Goal: Task Accomplishment & Management: Use online tool/utility

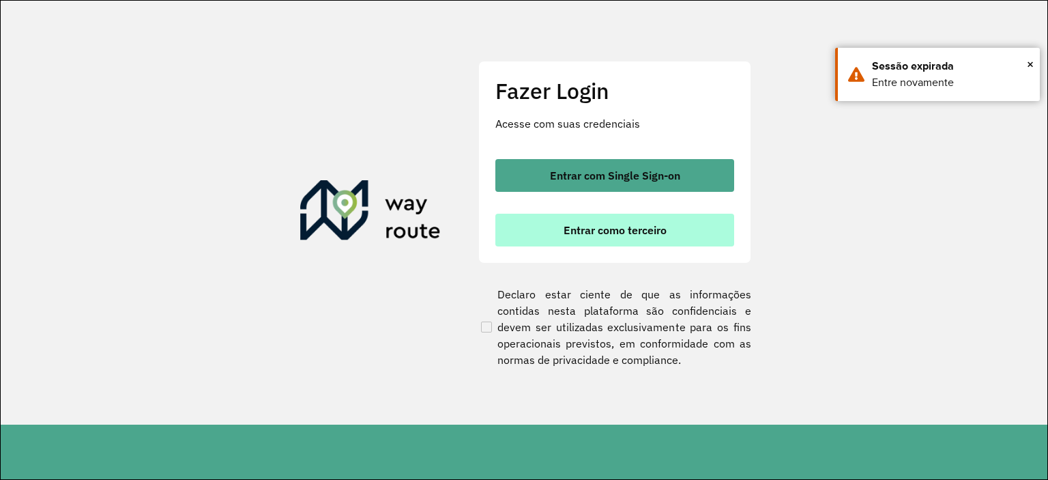
click at [622, 228] on span "Entrar como terceiro" at bounding box center [615, 230] width 103 height 11
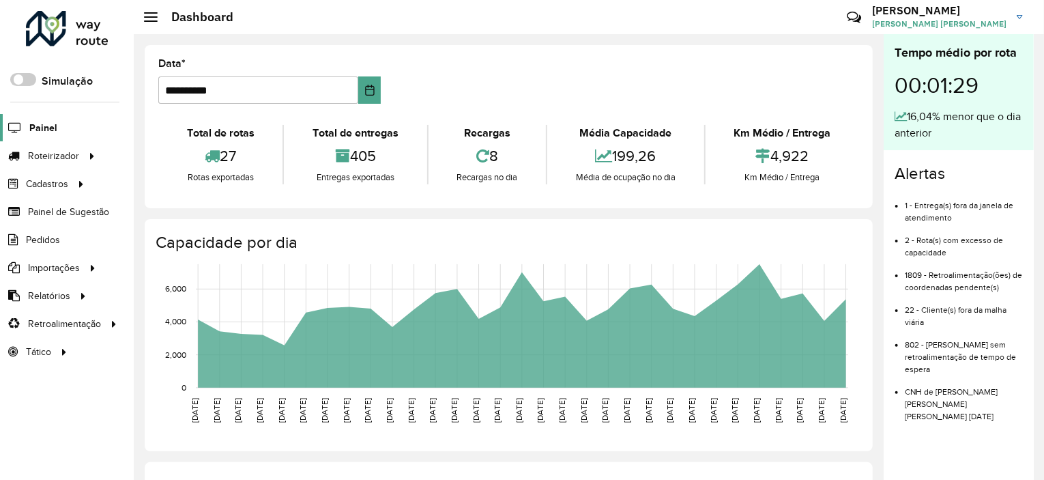
click at [45, 128] on span "Painel" at bounding box center [43, 128] width 28 height 14
click at [56, 149] on span "Roteirizador" at bounding box center [55, 156] width 54 height 14
click at [180, 152] on span "Entregas" at bounding box center [174, 156] width 39 height 14
click at [48, 150] on span "Roteirizador" at bounding box center [55, 156] width 54 height 14
click at [170, 188] on span "Vendas" at bounding box center [171, 184] width 33 height 14
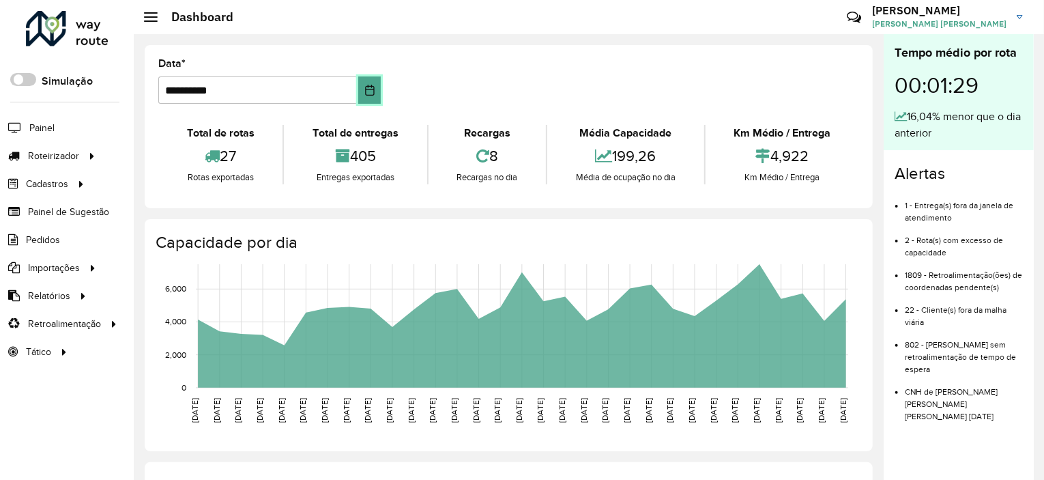
click at [366, 89] on icon "Choose Date" at bounding box center [369, 90] width 9 height 11
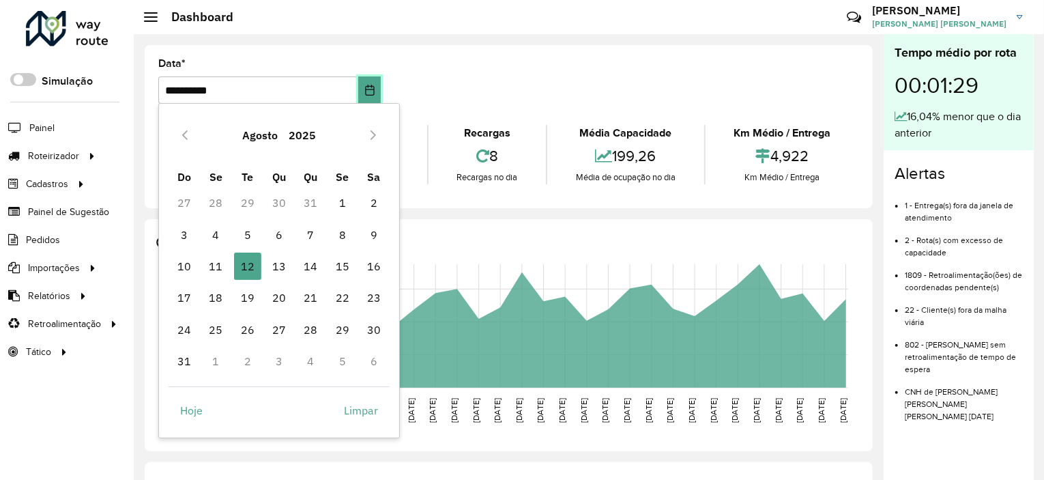
click at [366, 89] on icon "Choose Date" at bounding box center [369, 90] width 9 height 11
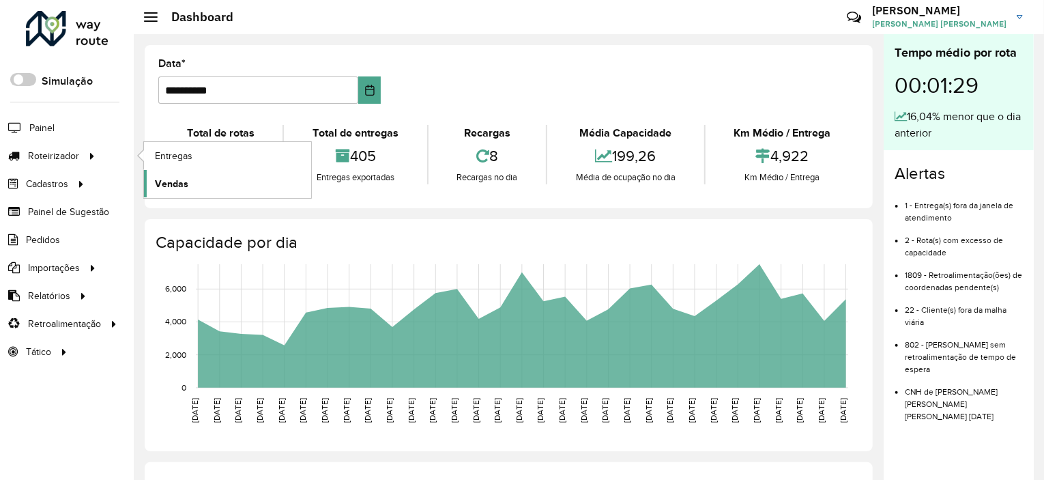
click at [170, 179] on span "Vendas" at bounding box center [171, 184] width 33 height 14
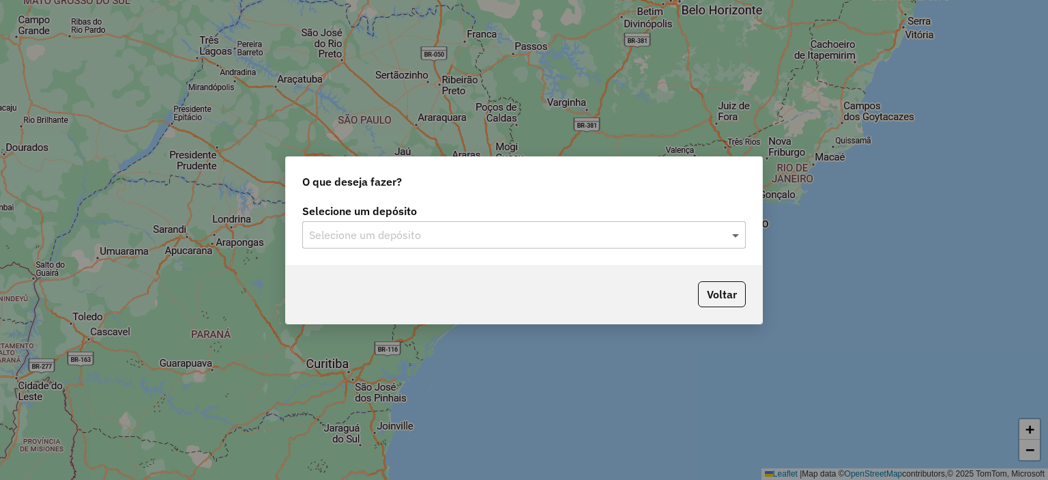
click at [737, 233] on span at bounding box center [737, 235] width 17 height 16
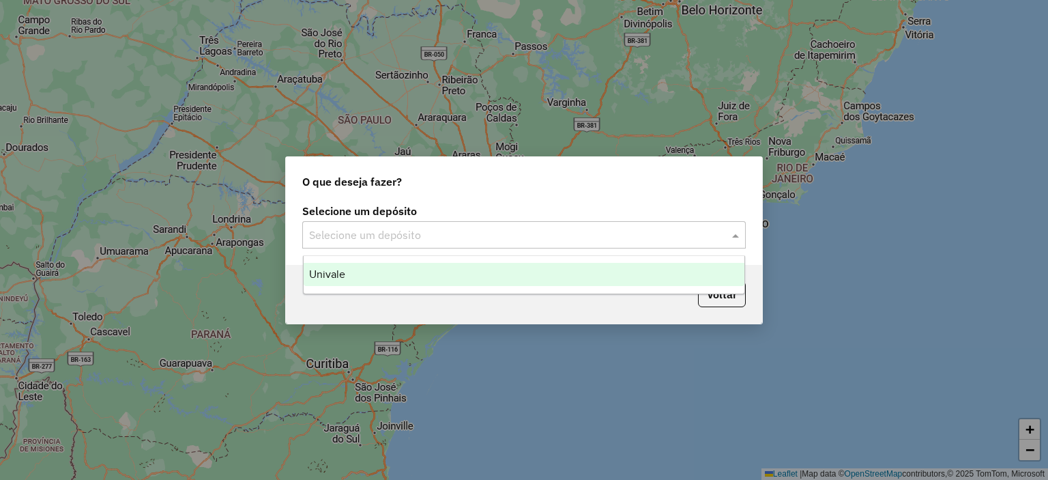
click at [564, 276] on div "Univale" at bounding box center [525, 274] width 442 height 23
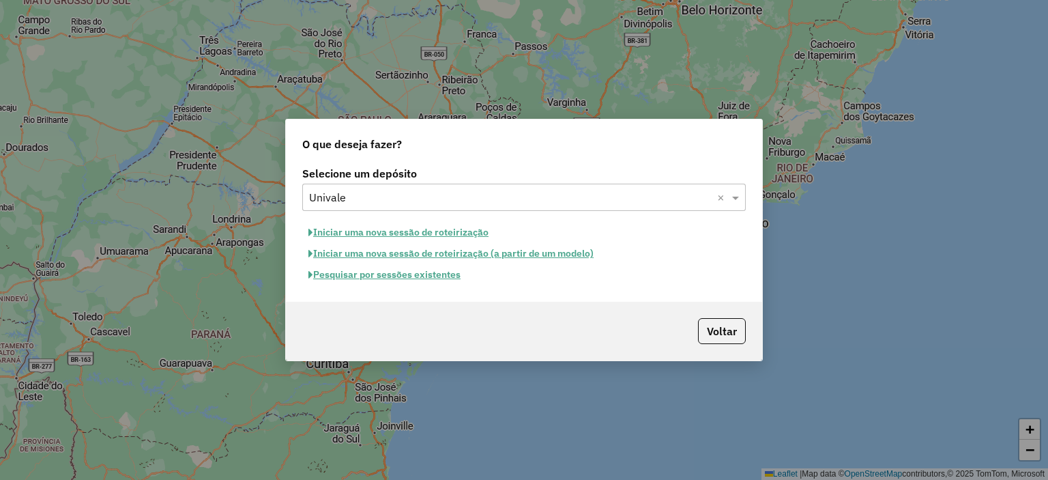
click at [440, 275] on button "Pesquisar por sessões existentes" at bounding box center [384, 274] width 164 height 21
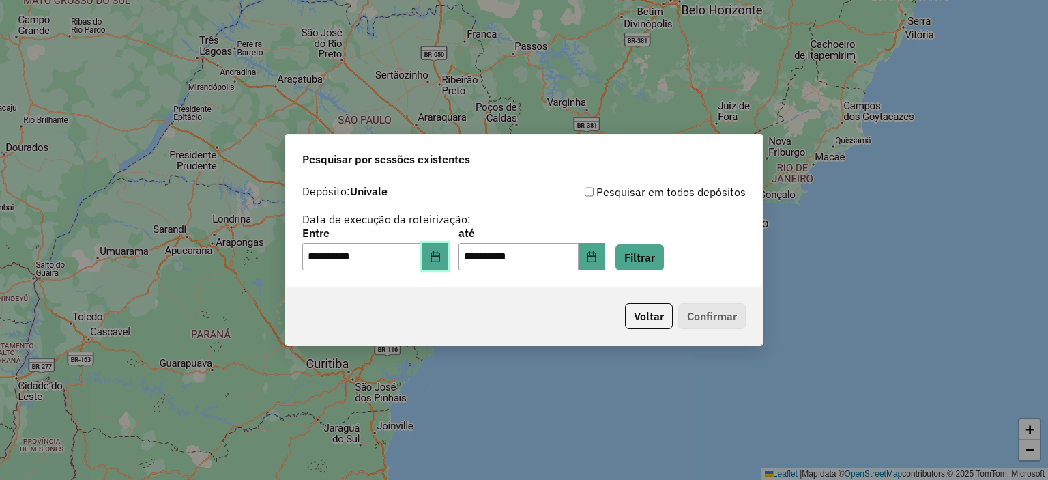
click at [441, 259] on icon "Choose Date" at bounding box center [435, 256] width 11 height 11
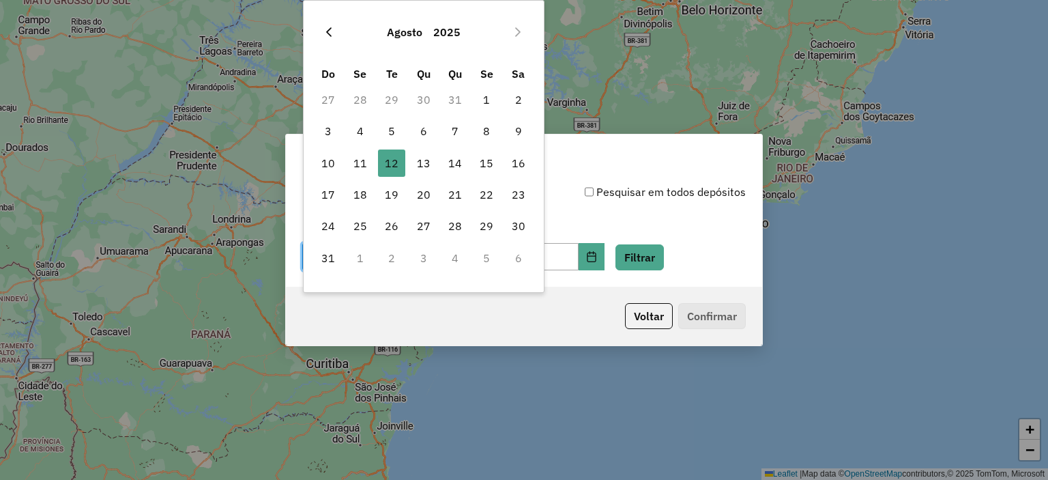
click at [333, 29] on icon "Previous Month" at bounding box center [328, 32] width 11 height 11
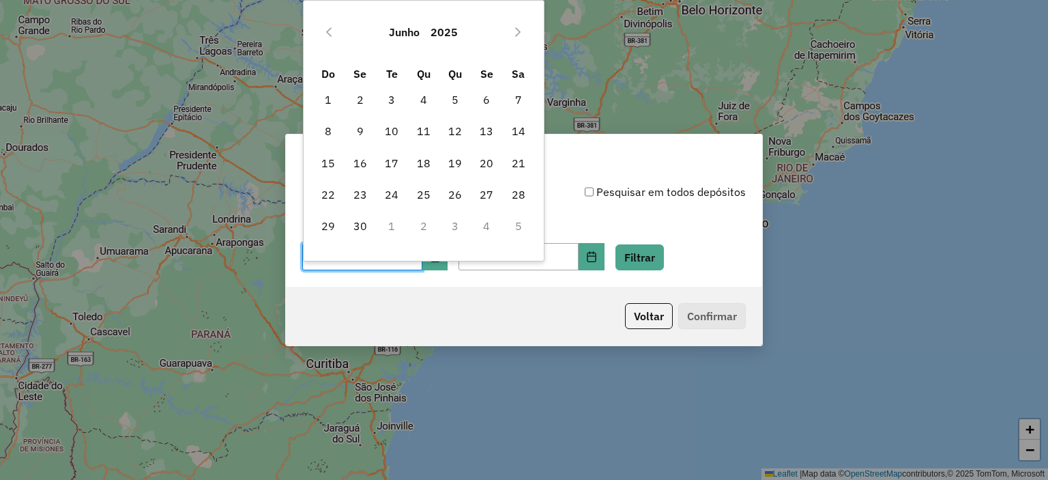
click at [333, 29] on icon "Previous Month" at bounding box center [328, 32] width 11 height 11
click at [334, 29] on icon "Previous Month" at bounding box center [328, 32] width 11 height 11
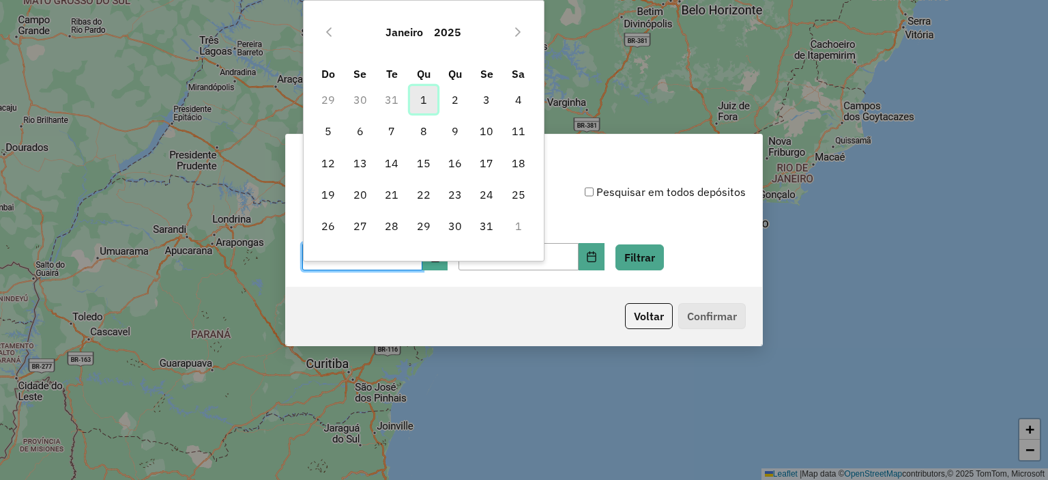
click at [428, 96] on span "1" at bounding box center [423, 99] width 27 height 27
type input "**********"
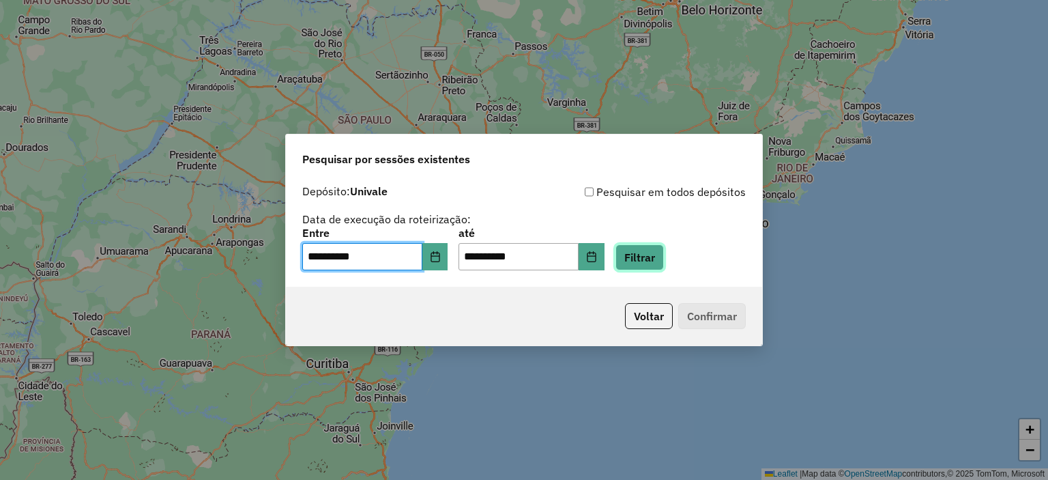
click at [654, 261] on button "Filtrar" at bounding box center [640, 257] width 48 height 26
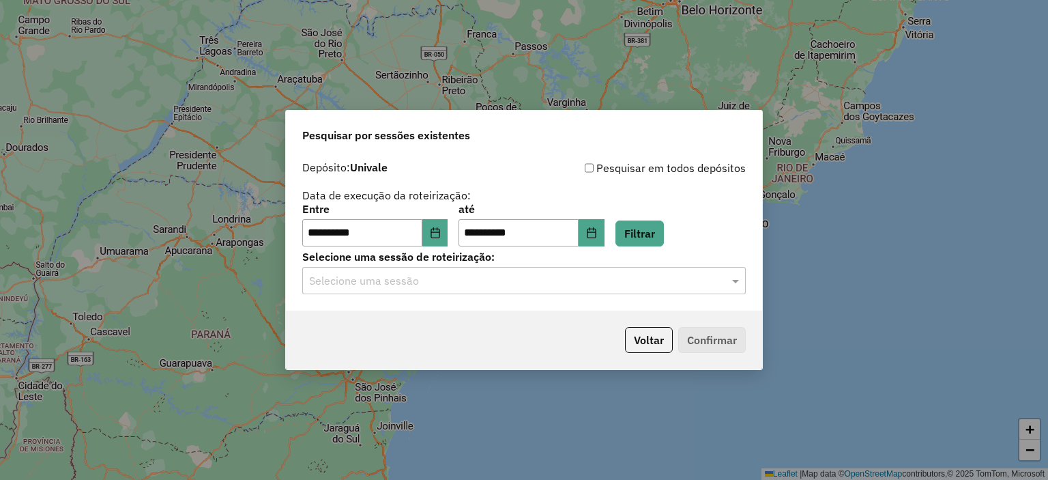
click at [510, 285] on input "text" at bounding box center [510, 281] width 403 height 16
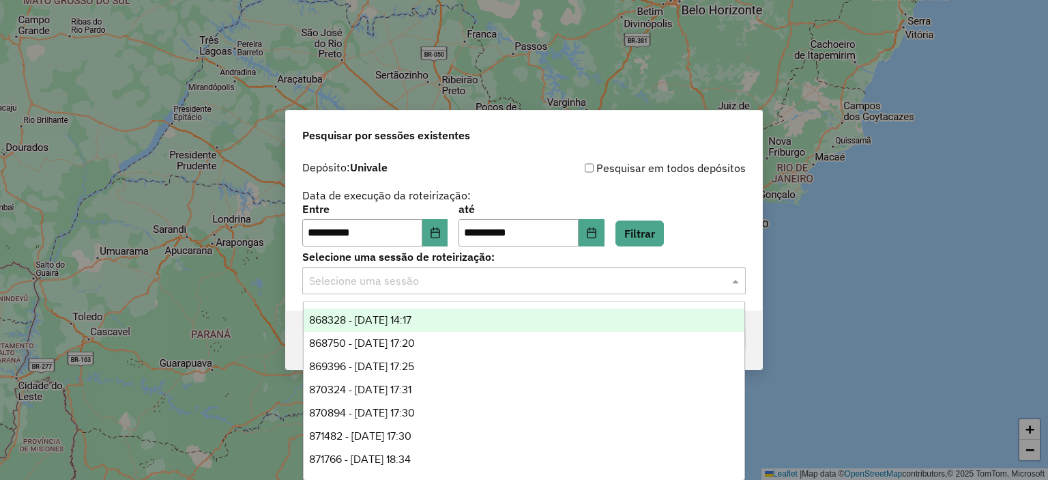
click at [510, 285] on input "text" at bounding box center [510, 281] width 403 height 16
click at [839, 238] on div "**********" at bounding box center [524, 240] width 1048 height 480
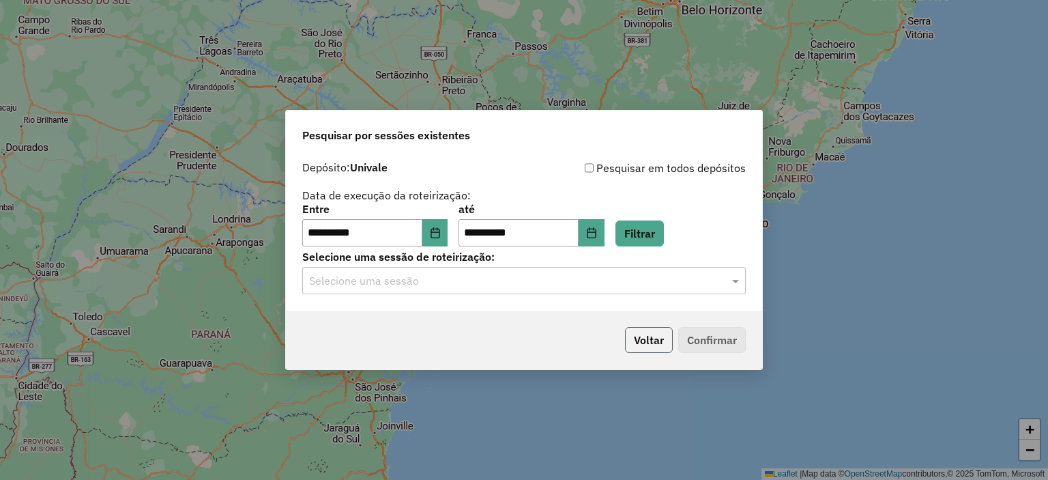
click at [646, 339] on button "Voltar" at bounding box center [649, 340] width 48 height 26
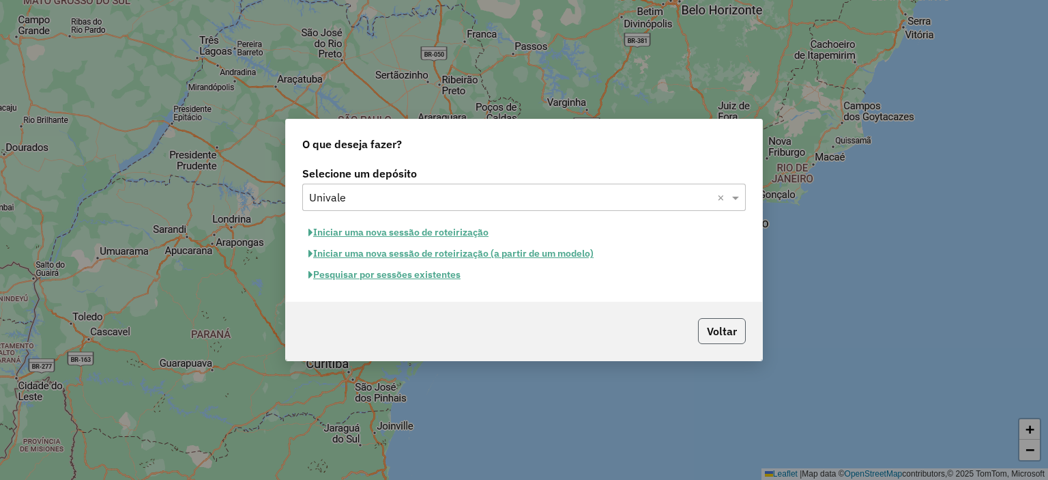
drag, startPoint x: 734, startPoint y: 330, endPoint x: 403, endPoint y: 230, distance: 345.7
click at [734, 330] on button "Voltar" at bounding box center [722, 331] width 48 height 26
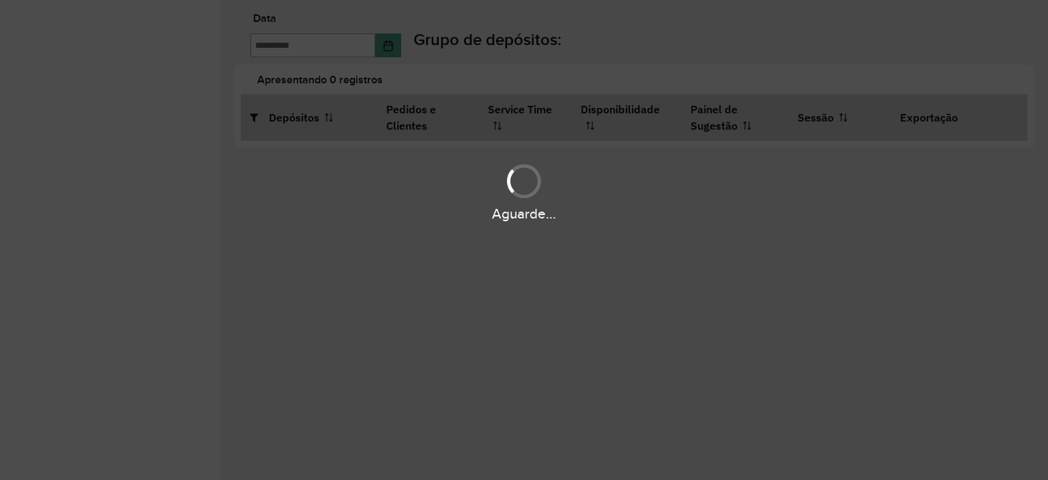
type input "**********"
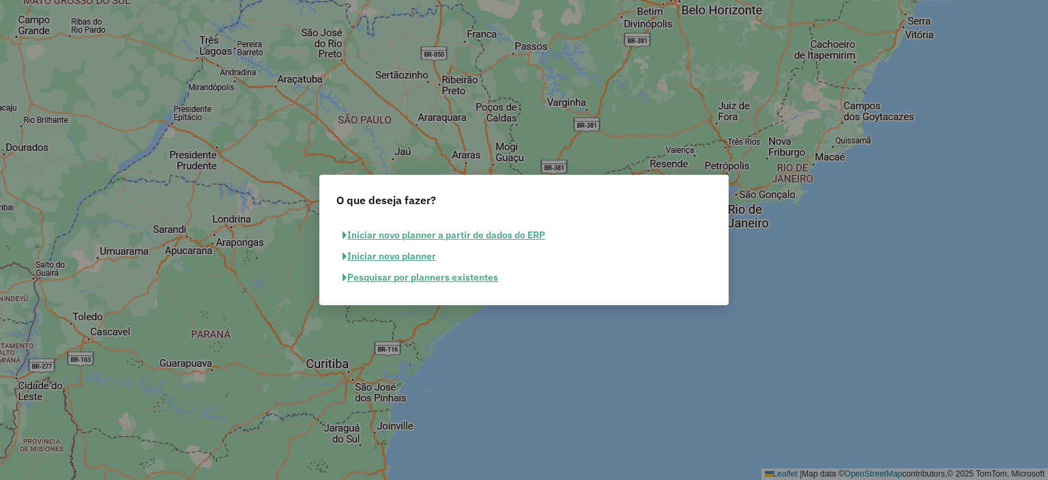
click at [461, 275] on button "Pesquisar por planners existentes" at bounding box center [420, 277] width 168 height 21
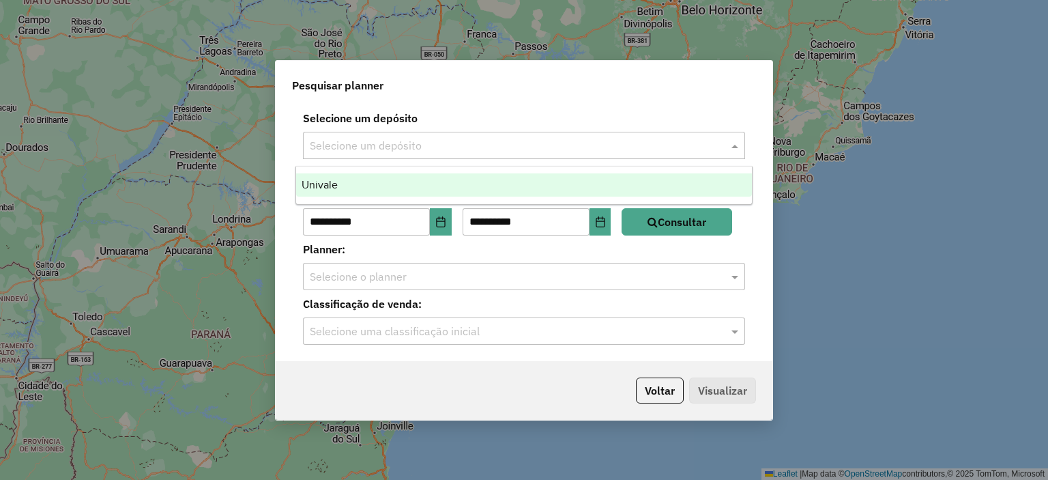
click at [477, 150] on input "text" at bounding box center [510, 146] width 401 height 16
click at [429, 185] on div "Univale" at bounding box center [524, 184] width 457 height 23
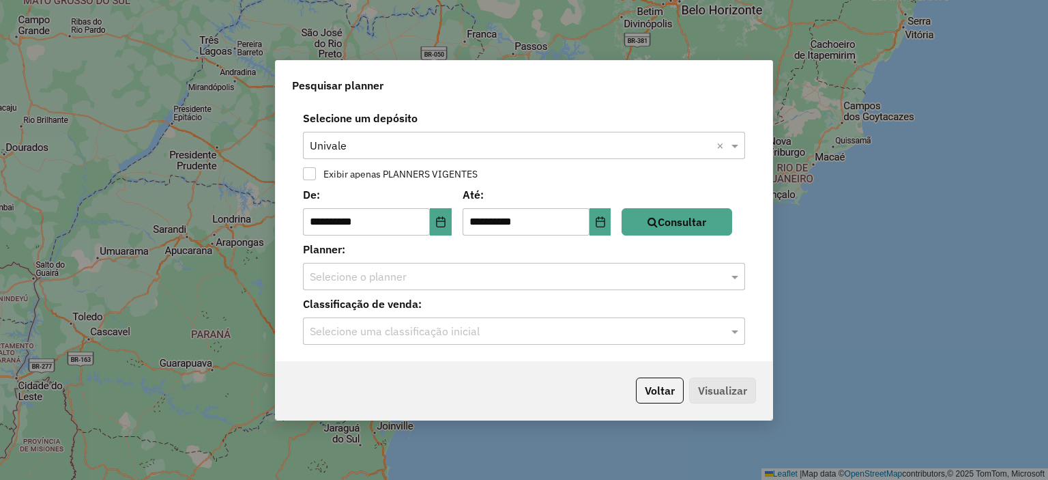
click at [423, 281] on input "text" at bounding box center [510, 277] width 401 height 16
click at [459, 282] on input "text" at bounding box center [510, 277] width 401 height 16
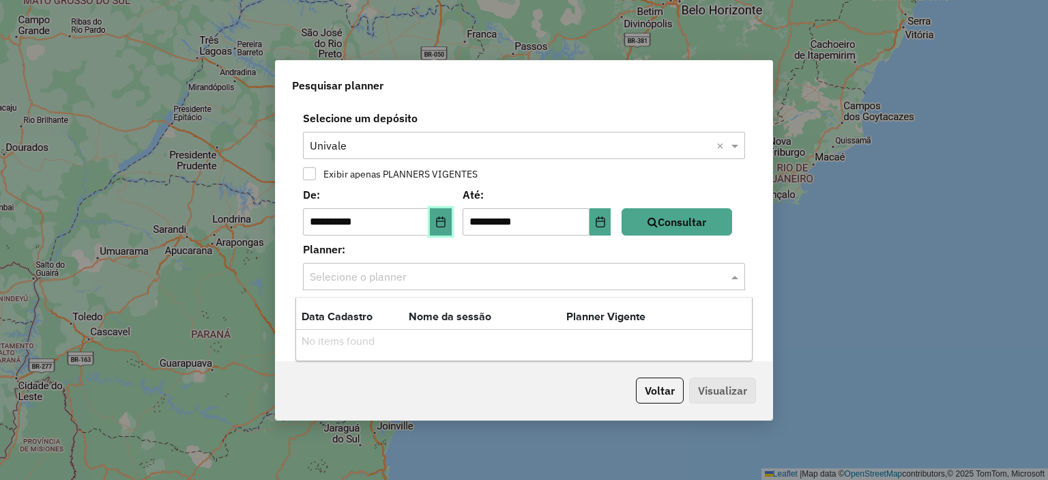
click at [442, 225] on icon "Choose Date" at bounding box center [440, 221] width 11 height 11
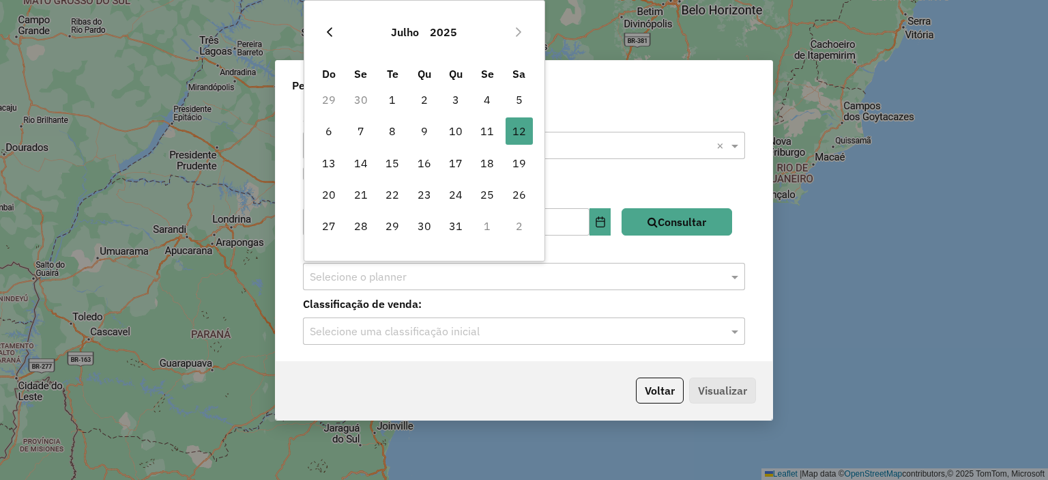
click at [332, 35] on icon "Previous Month" at bounding box center [329, 32] width 5 height 10
click at [339, 38] on button "Previous Month" at bounding box center [330, 32] width 22 height 22
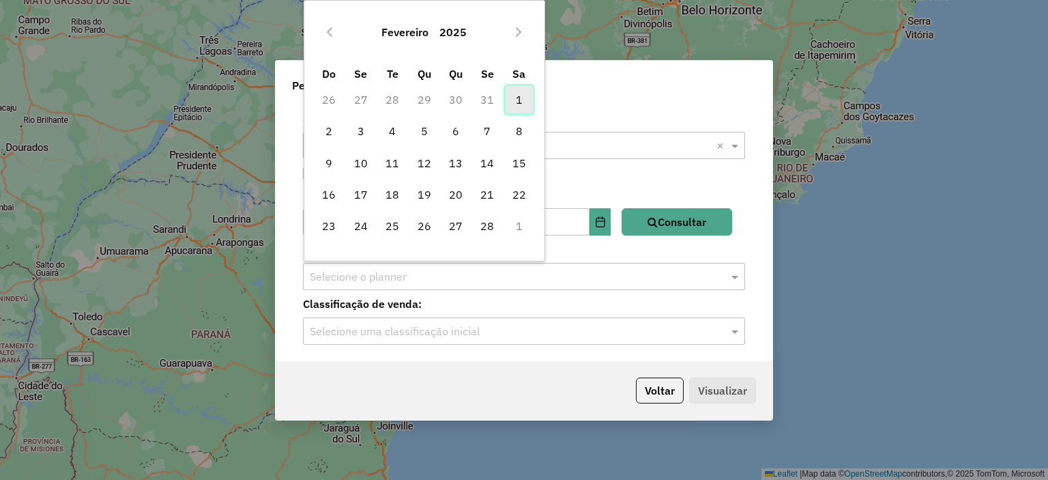
click at [519, 94] on span "1" at bounding box center [519, 99] width 27 height 27
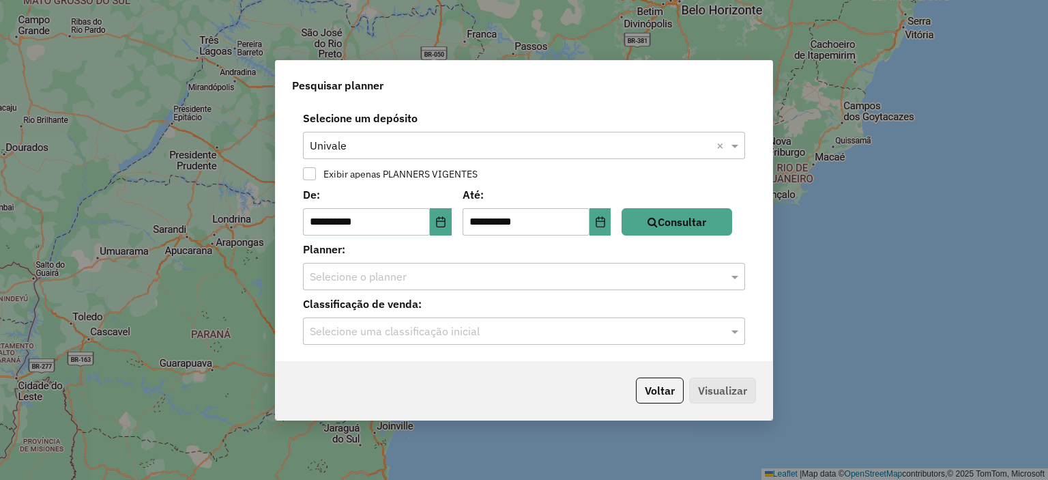
click at [315, 173] on div at bounding box center [309, 173] width 13 height 13
click at [686, 220] on button "Consultar" at bounding box center [677, 221] width 111 height 27
click at [448, 279] on input "text" at bounding box center [510, 277] width 401 height 16
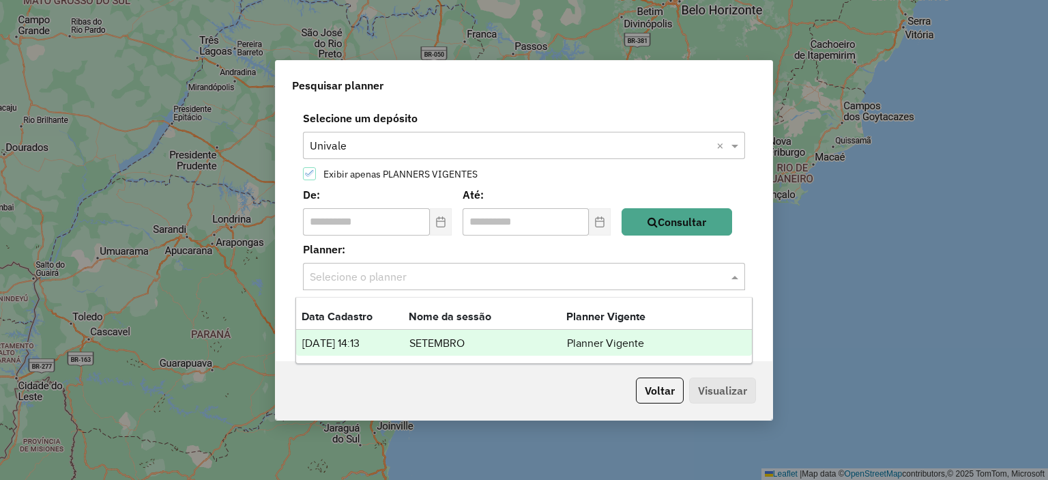
click at [313, 175] on icon at bounding box center [310, 174] width 10 height 10
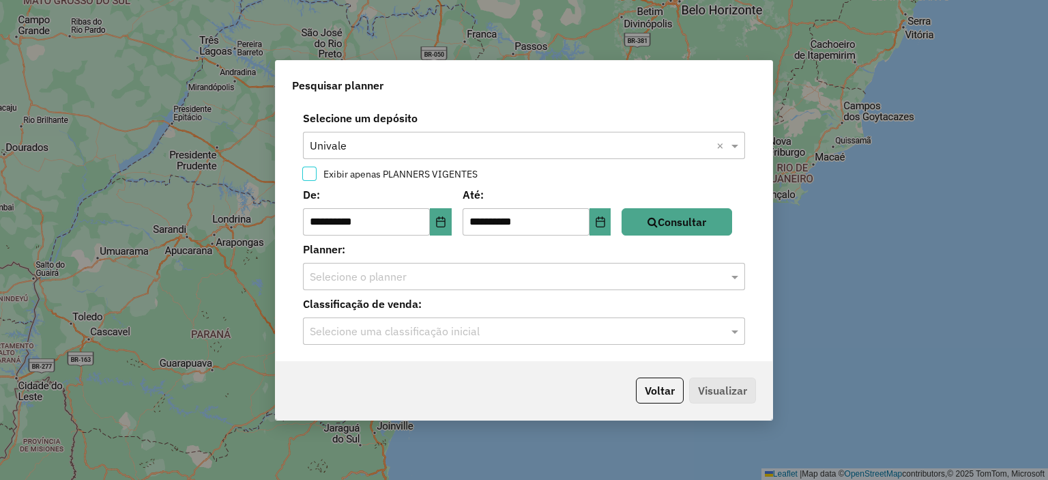
click at [381, 280] on input "text" at bounding box center [510, 277] width 401 height 16
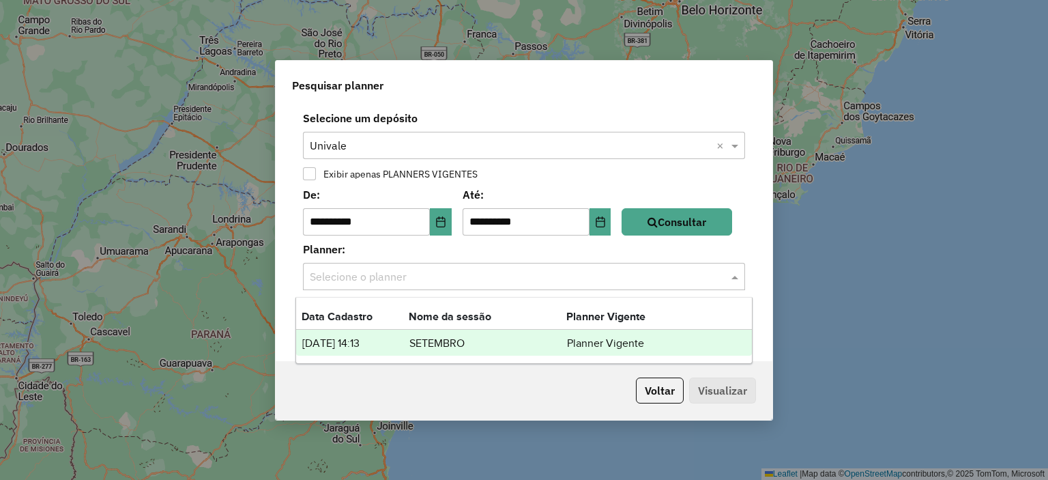
click at [381, 278] on input "text" at bounding box center [510, 277] width 401 height 16
click at [442, 222] on icon "Choose Date" at bounding box center [440, 221] width 11 height 11
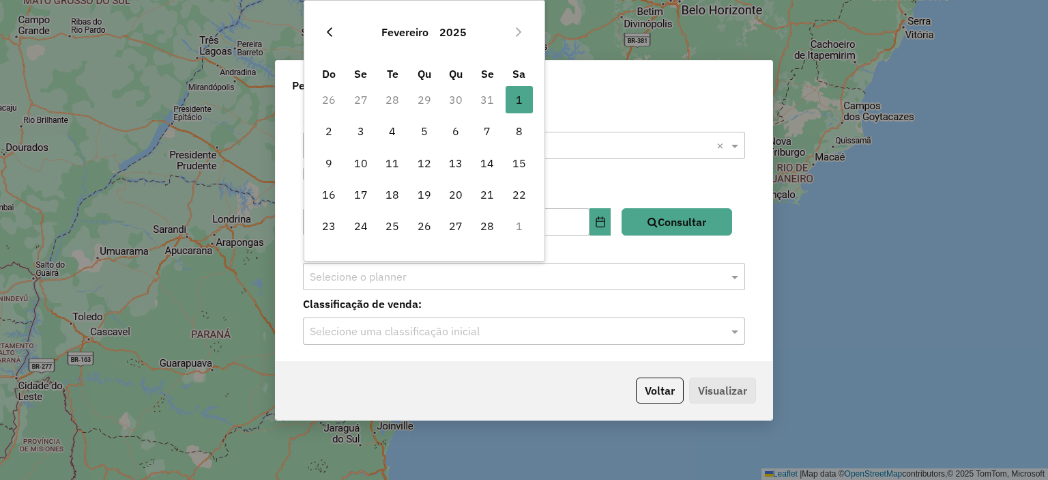
click at [332, 32] on icon "Previous Month" at bounding box center [329, 32] width 11 height 11
click at [424, 100] on span "1" at bounding box center [424, 99] width 27 height 27
type input "**********"
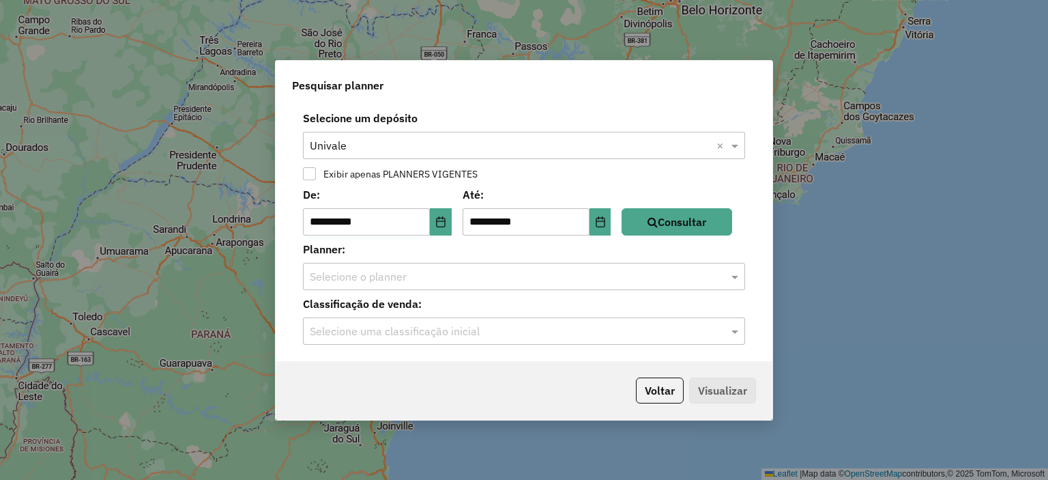
click at [401, 276] on input "text" at bounding box center [510, 277] width 401 height 16
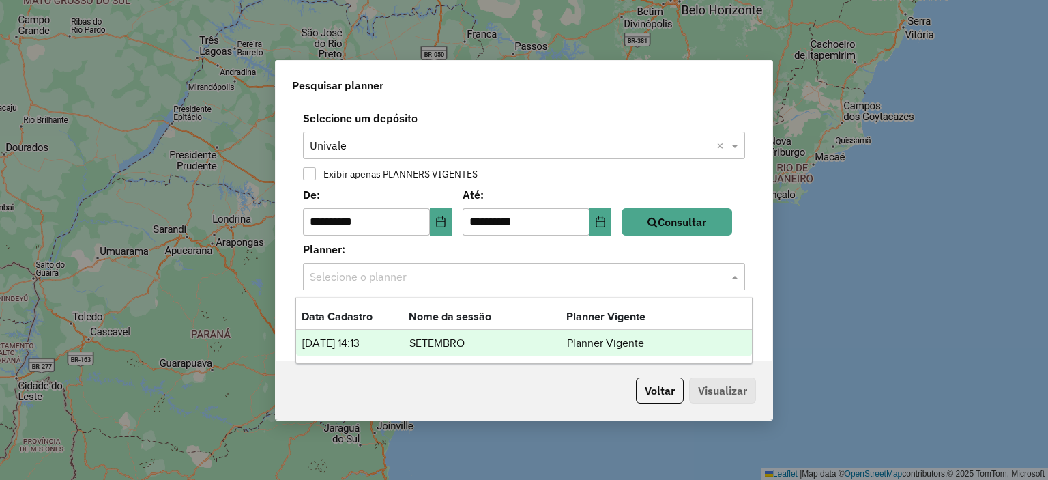
click at [420, 340] on td "SETEMBRO" at bounding box center [488, 343] width 158 height 18
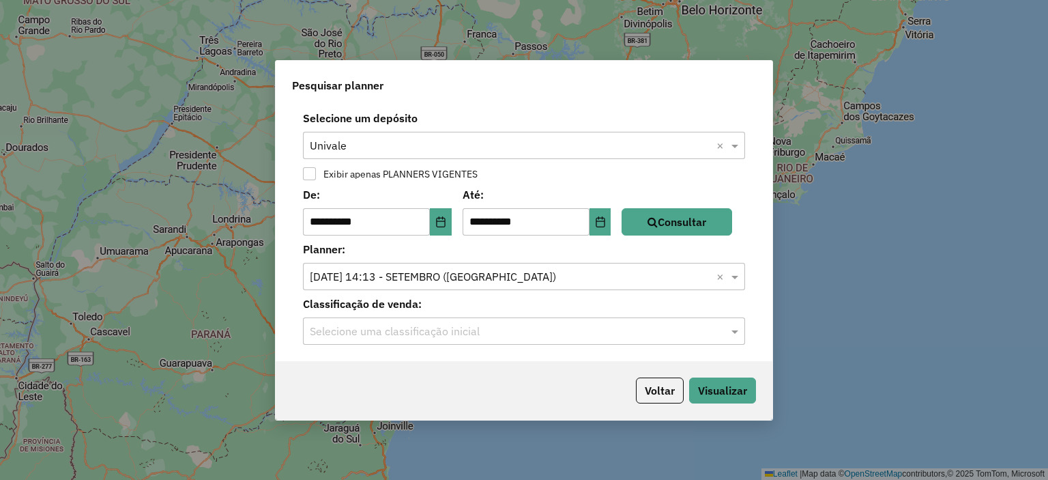
click at [416, 330] on input "text" at bounding box center [510, 331] width 401 height 16
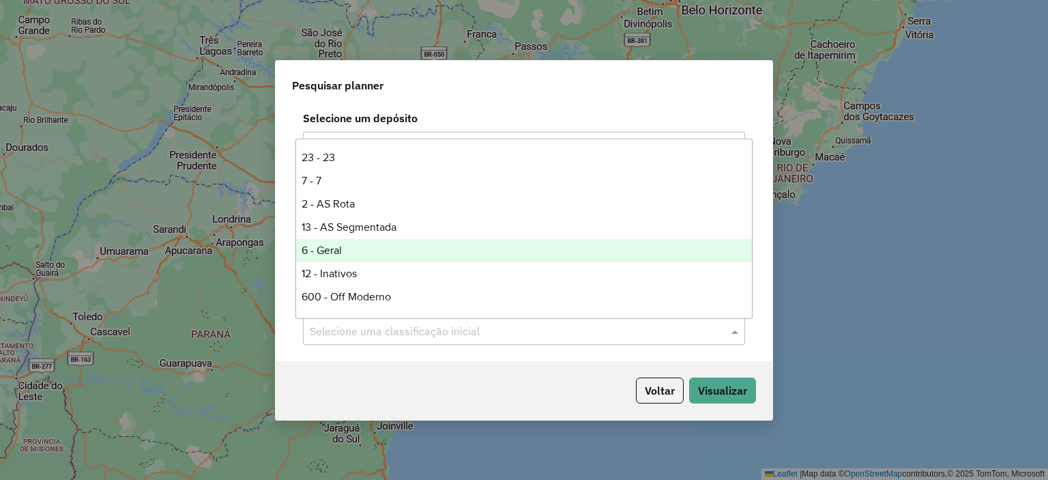
click at [363, 255] on div "6 - Geral" at bounding box center [524, 250] width 457 height 23
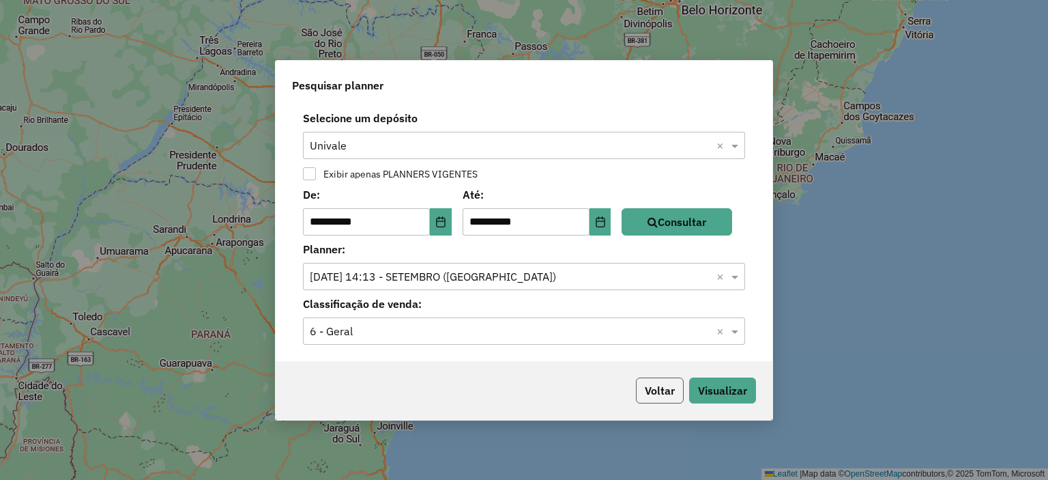
click at [667, 386] on button "Voltar" at bounding box center [660, 390] width 48 height 26
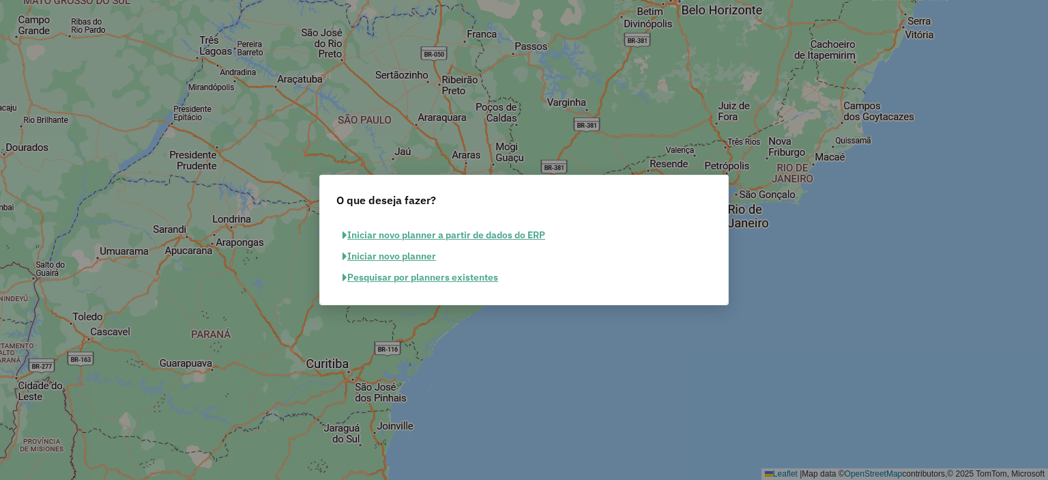
click at [405, 278] on button "Pesquisar por planners existentes" at bounding box center [420, 277] width 168 height 21
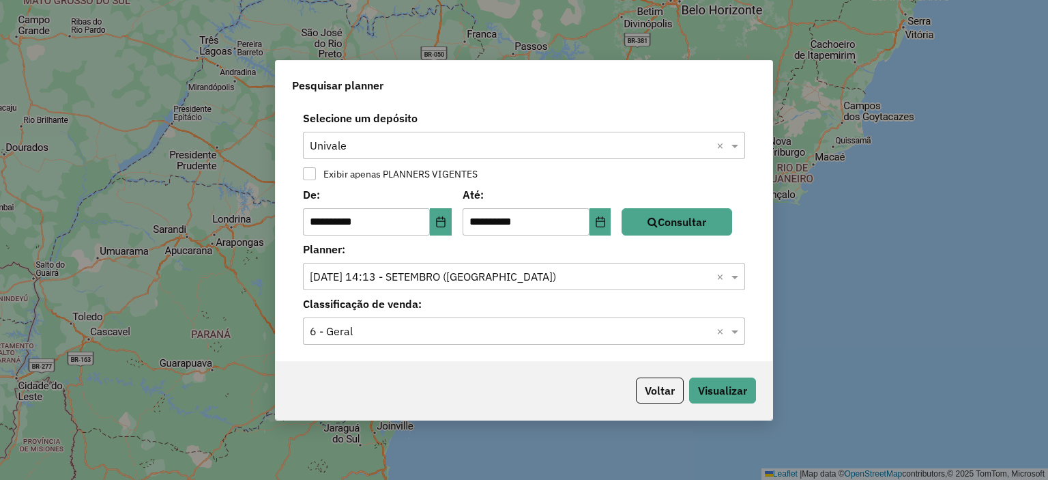
click at [519, 284] on input "text" at bounding box center [510, 277] width 401 height 16
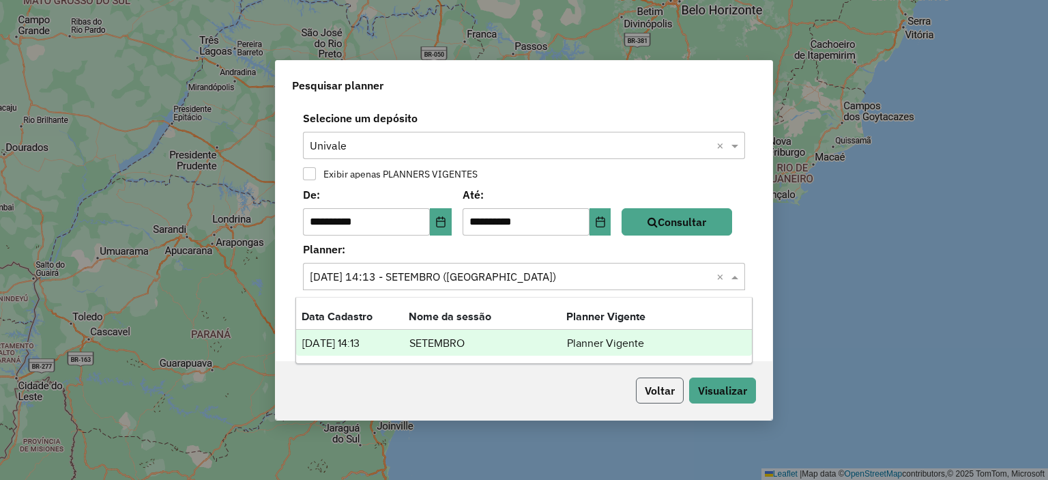
click at [663, 392] on button "Voltar" at bounding box center [660, 390] width 48 height 26
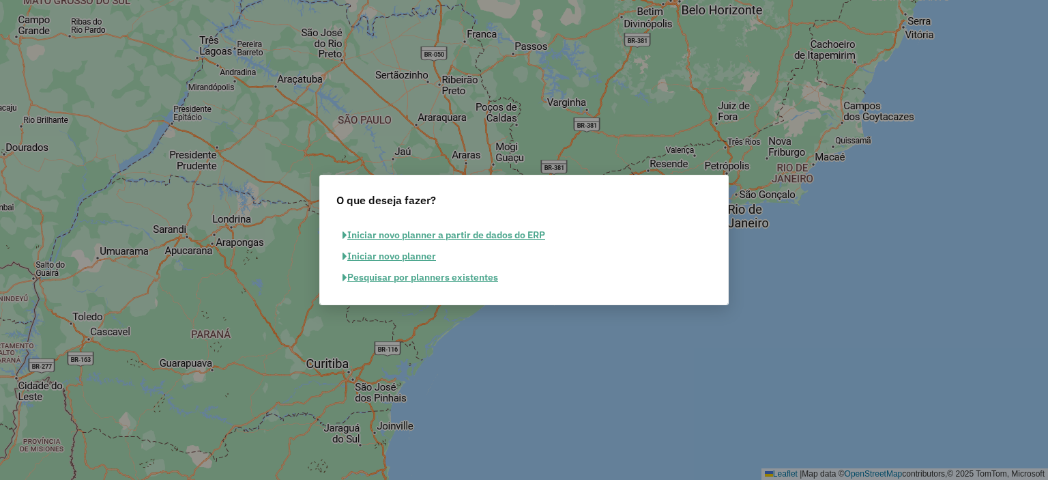
click at [860, 341] on div "O que deseja fazer? Iniciar novo planner a partir de dados do ERP Iniciar novo …" at bounding box center [524, 240] width 1048 height 480
click at [460, 275] on button "Pesquisar por planners existentes" at bounding box center [420, 277] width 168 height 21
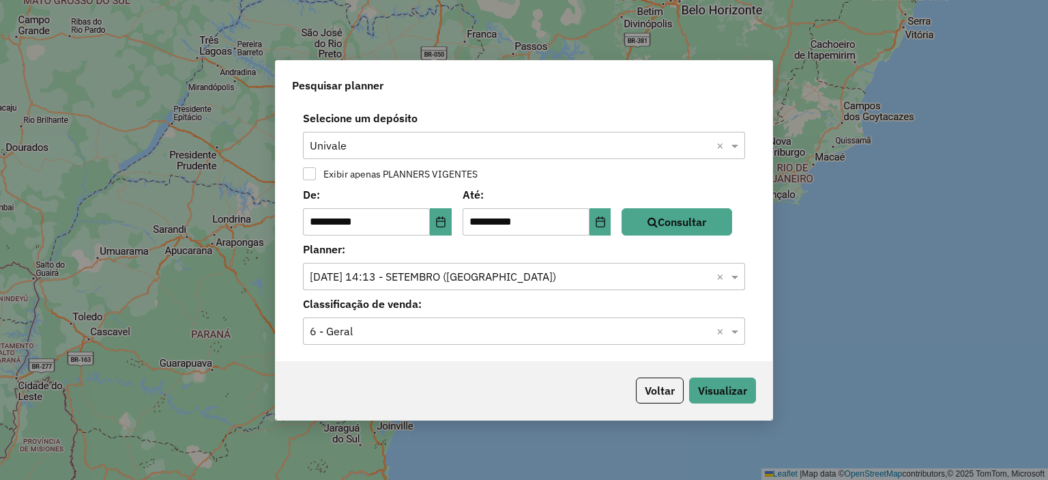
drag, startPoint x: 819, startPoint y: 293, endPoint x: 842, endPoint y: 294, distance: 23.2
click at [822, 294] on div "**********" at bounding box center [524, 240] width 1048 height 480
click at [902, 287] on div "**********" at bounding box center [524, 240] width 1048 height 480
click at [661, 398] on button "Voltar" at bounding box center [660, 390] width 48 height 26
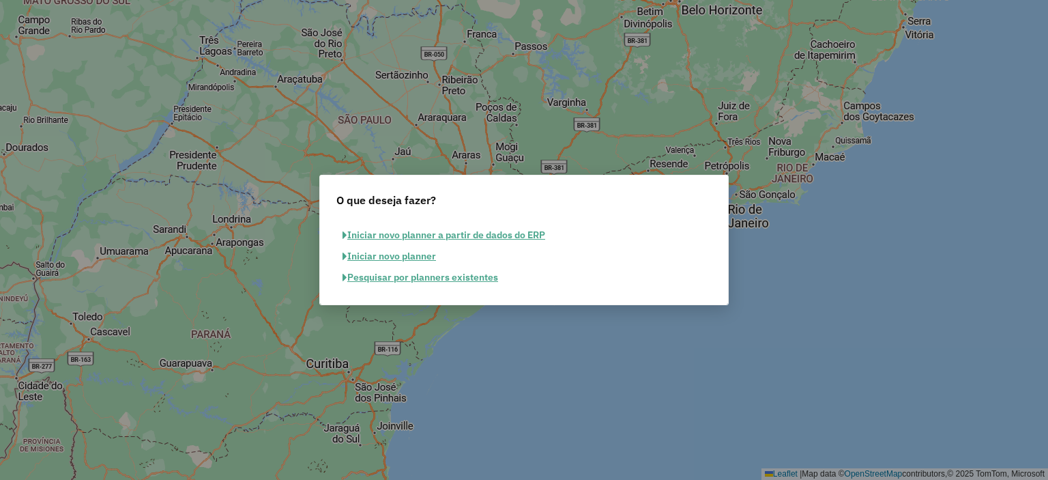
click at [821, 308] on div "O que deseja fazer? Iniciar novo planner a partir de dados do ERP Iniciar novo …" at bounding box center [524, 240] width 1048 height 480
click at [441, 238] on button "Iniciar novo planner a partir de dados do ERP" at bounding box center [443, 235] width 215 height 21
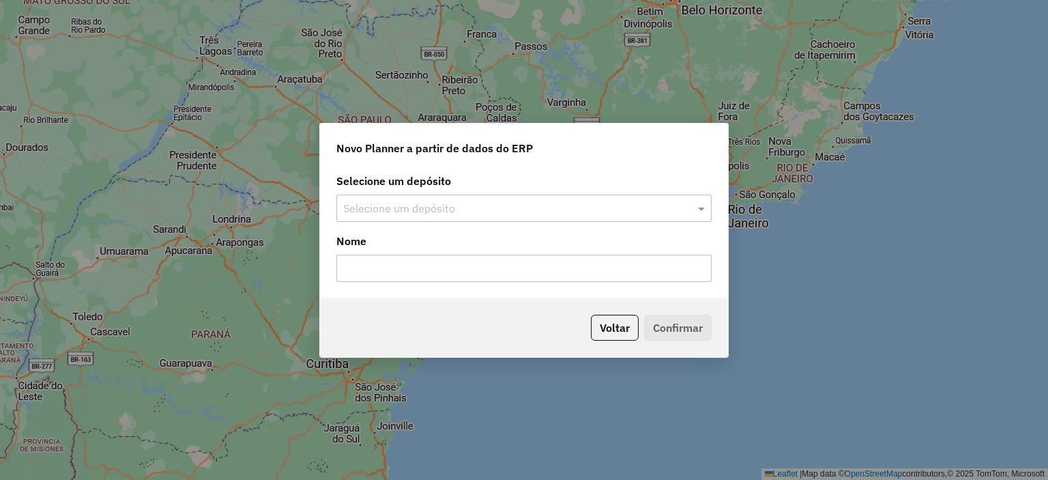
click at [445, 215] on input "text" at bounding box center [510, 209] width 334 height 16
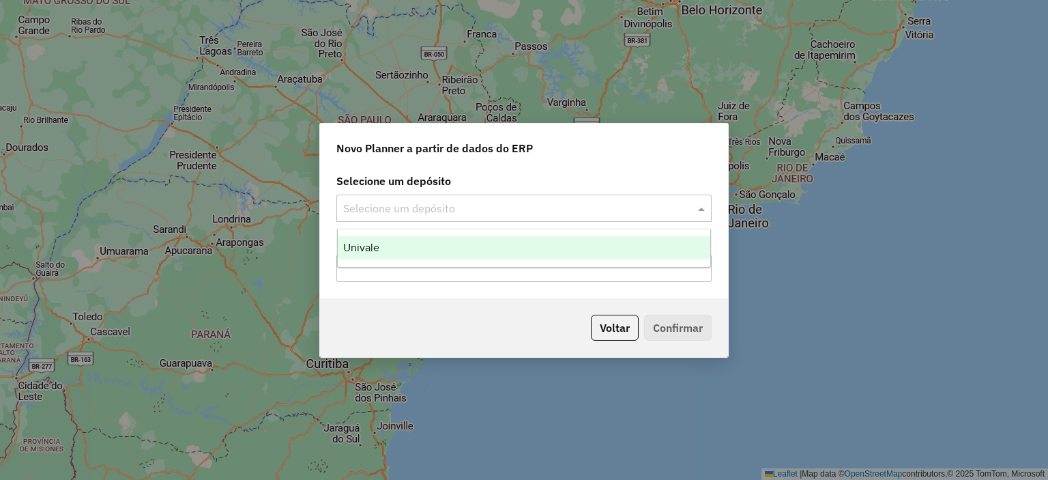
click at [444, 244] on div "Univale" at bounding box center [524, 247] width 373 height 23
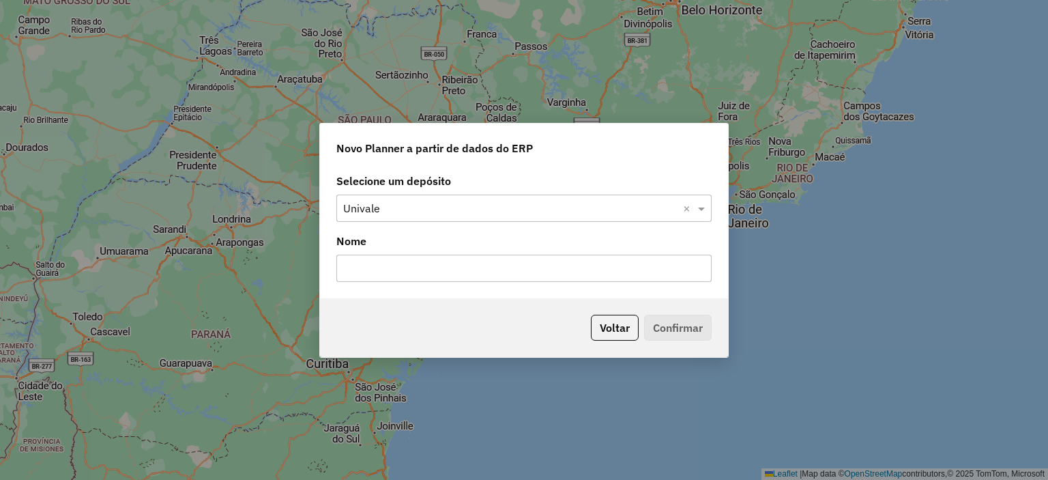
click at [443, 270] on input "text" at bounding box center [523, 268] width 375 height 27
click at [415, 263] on input "text" at bounding box center [523, 268] width 375 height 27
type input "*"
click at [622, 331] on button "Voltar" at bounding box center [615, 328] width 48 height 26
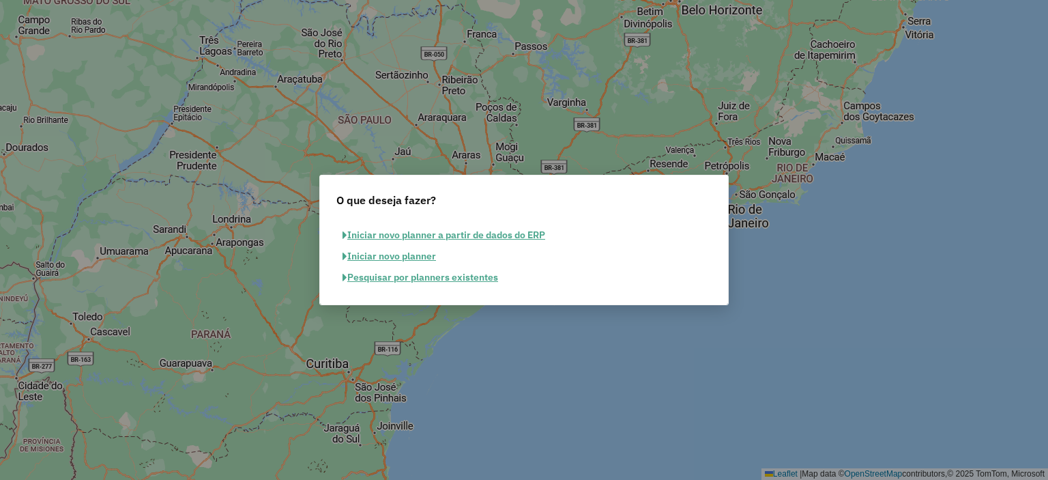
click at [401, 256] on button "Iniciar novo planner" at bounding box center [389, 256] width 106 height 21
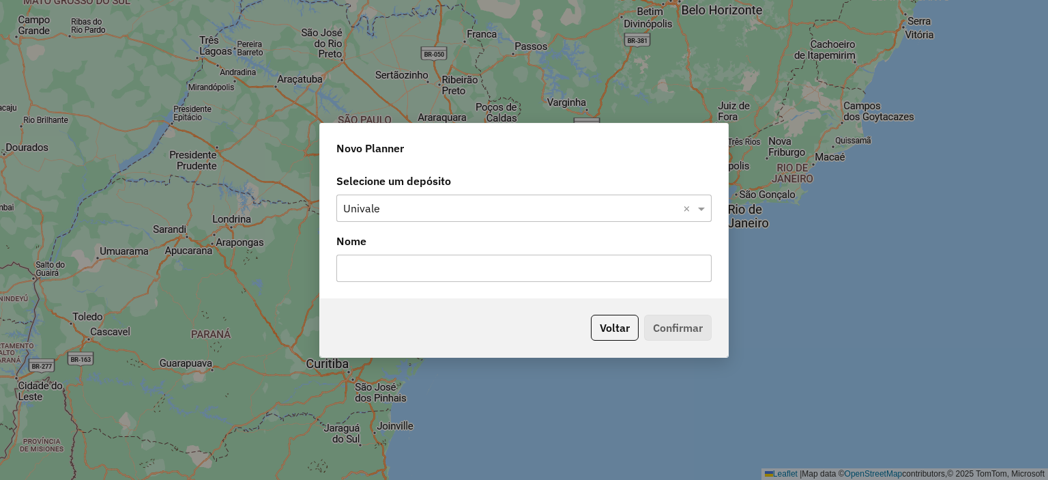
click at [412, 205] on input "text" at bounding box center [510, 209] width 334 height 16
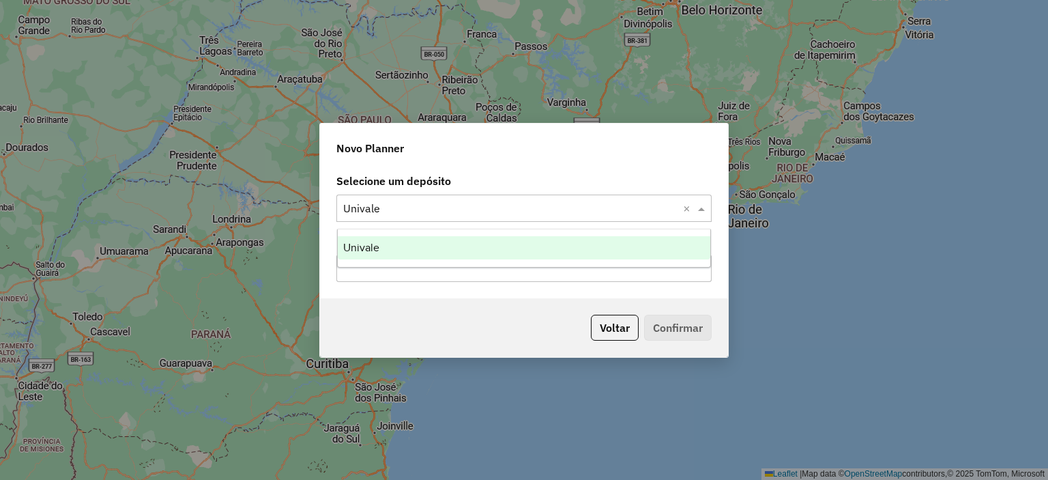
click at [412, 205] on input "text" at bounding box center [510, 209] width 334 height 16
click at [625, 327] on button "Voltar" at bounding box center [615, 328] width 48 height 26
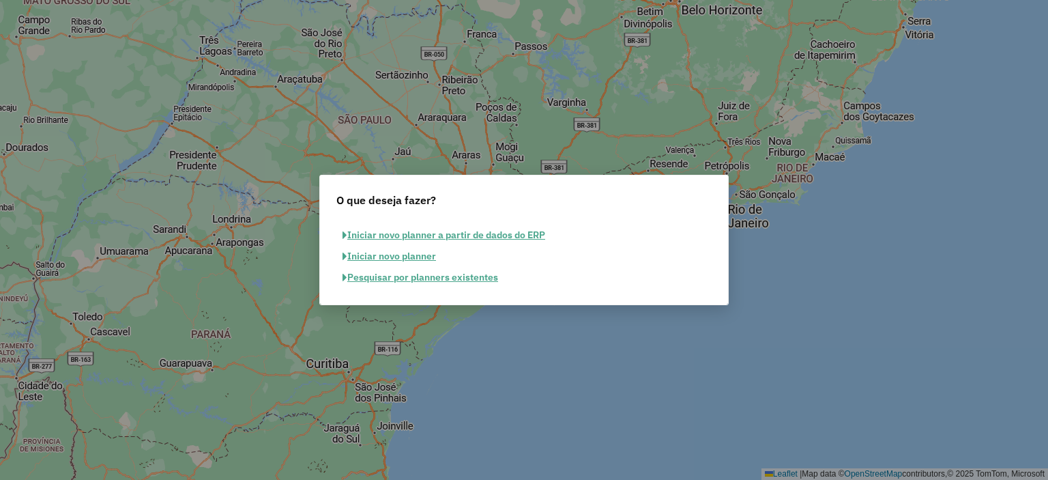
click at [413, 278] on button "Pesquisar por planners existentes" at bounding box center [420, 277] width 168 height 21
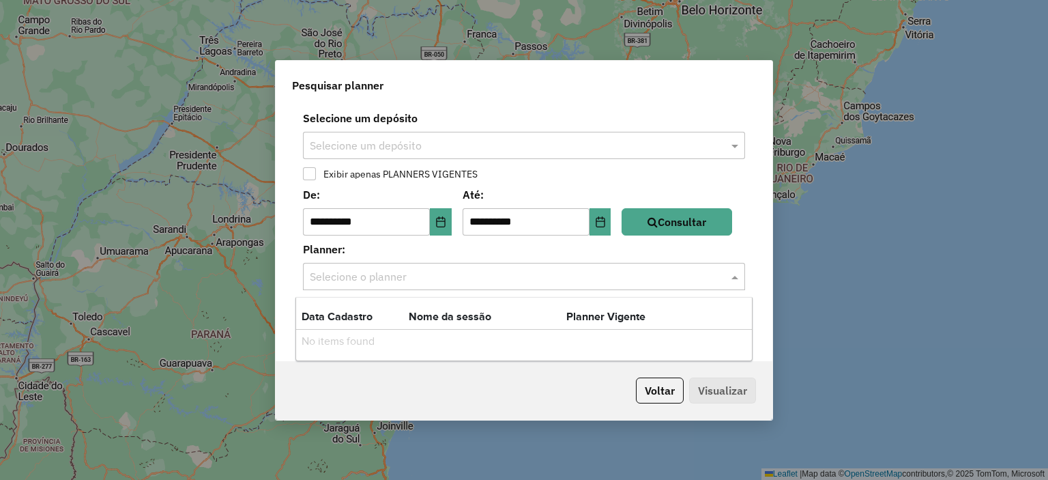
click at [412, 275] on input "text" at bounding box center [510, 277] width 401 height 16
click at [268, 261] on div "**********" at bounding box center [524, 240] width 1048 height 480
click at [409, 153] on input "text" at bounding box center [510, 146] width 401 height 16
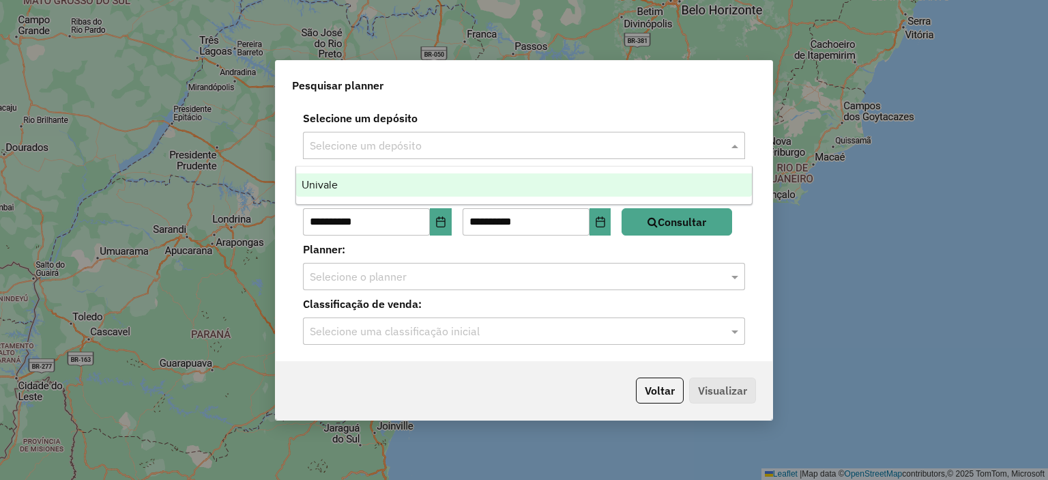
click at [390, 181] on div "Univale" at bounding box center [524, 184] width 457 height 23
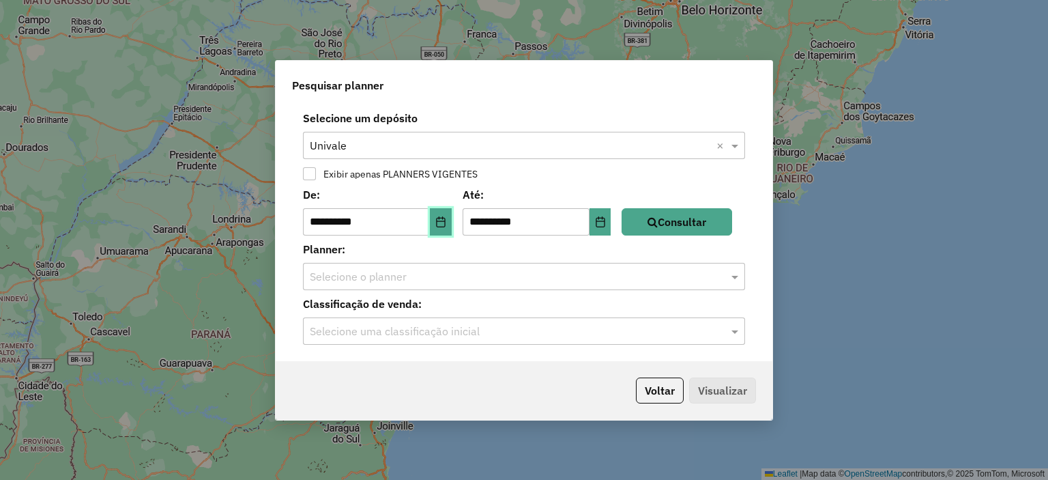
click at [444, 225] on icon "Choose Date" at bounding box center [440, 221] width 11 height 11
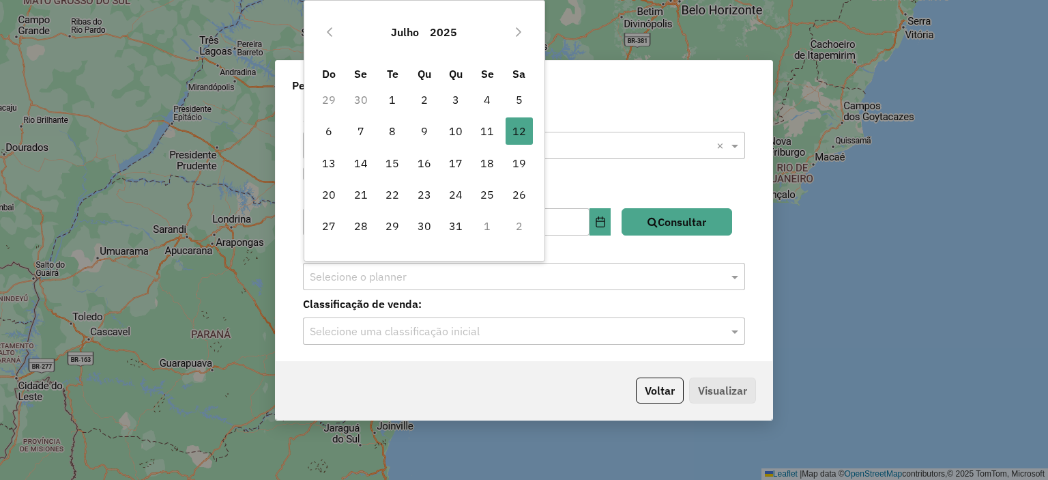
click at [404, 32] on button "Julho" at bounding box center [405, 32] width 39 height 33
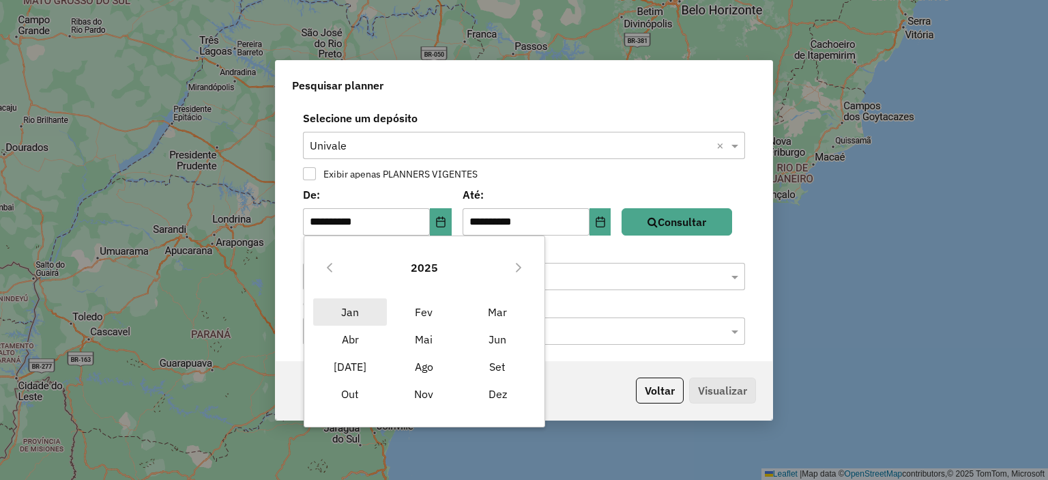
click at [355, 314] on span "Jan" at bounding box center [350, 311] width 74 height 27
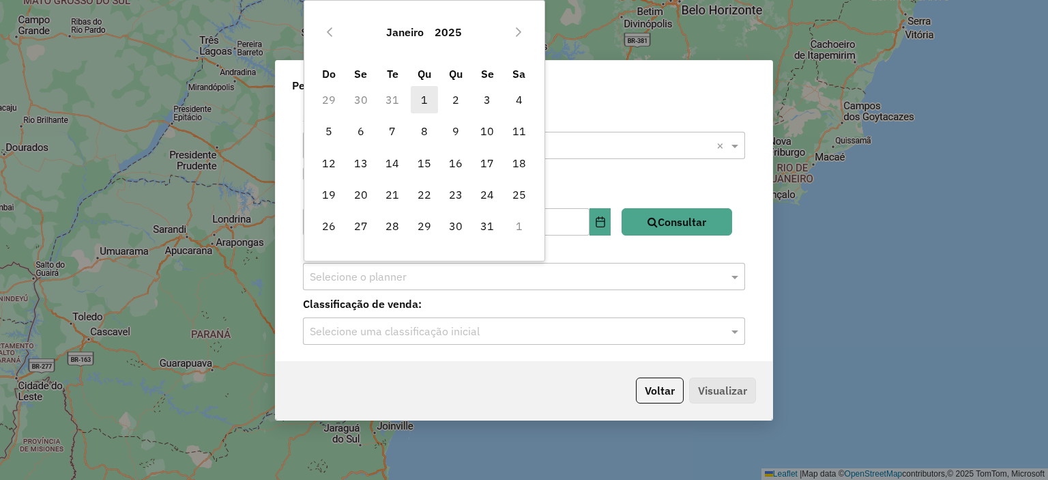
click at [426, 98] on span "1" at bounding box center [424, 99] width 27 height 27
type input "**********"
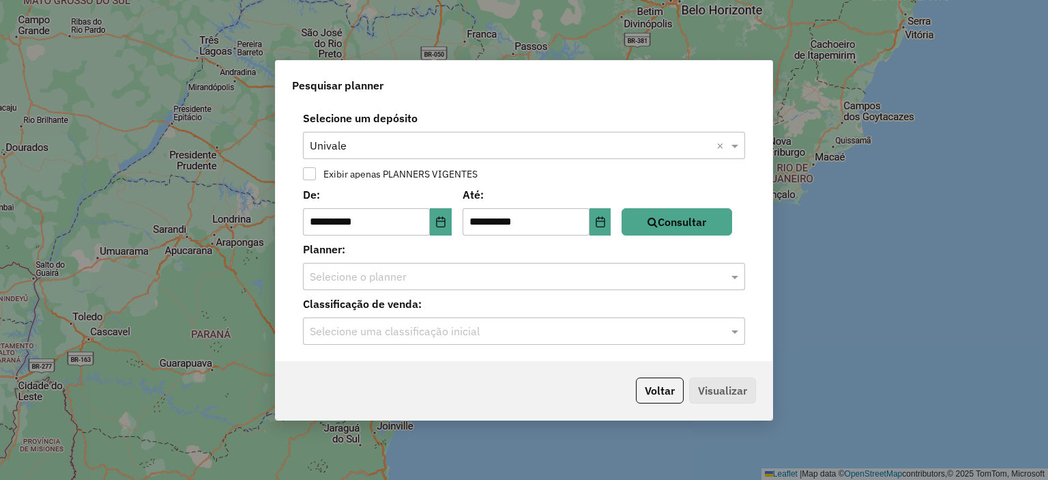
click at [418, 279] on input "text" at bounding box center [510, 277] width 401 height 16
click at [419, 278] on input "text" at bounding box center [510, 277] width 401 height 16
click at [420, 278] on input "text" at bounding box center [510, 277] width 401 height 16
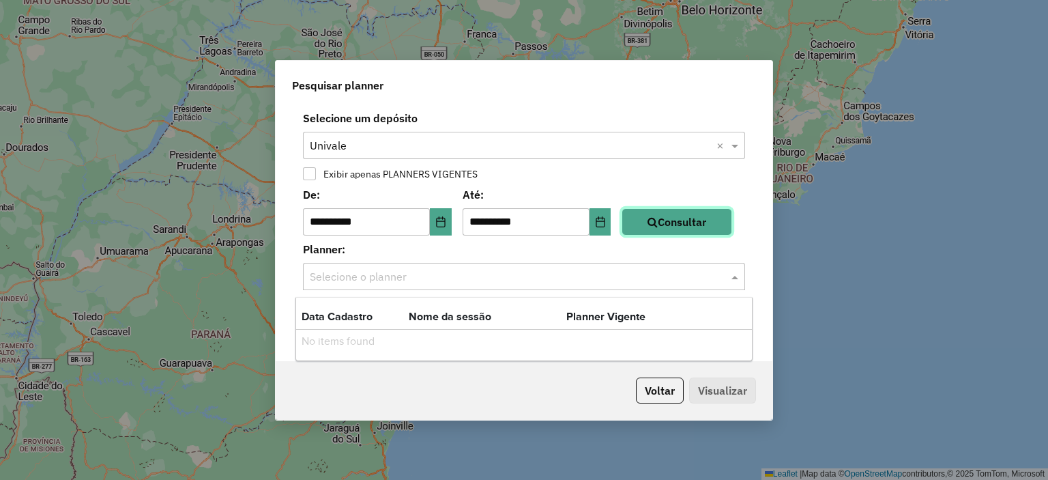
click at [714, 225] on button "Consultar" at bounding box center [677, 221] width 111 height 27
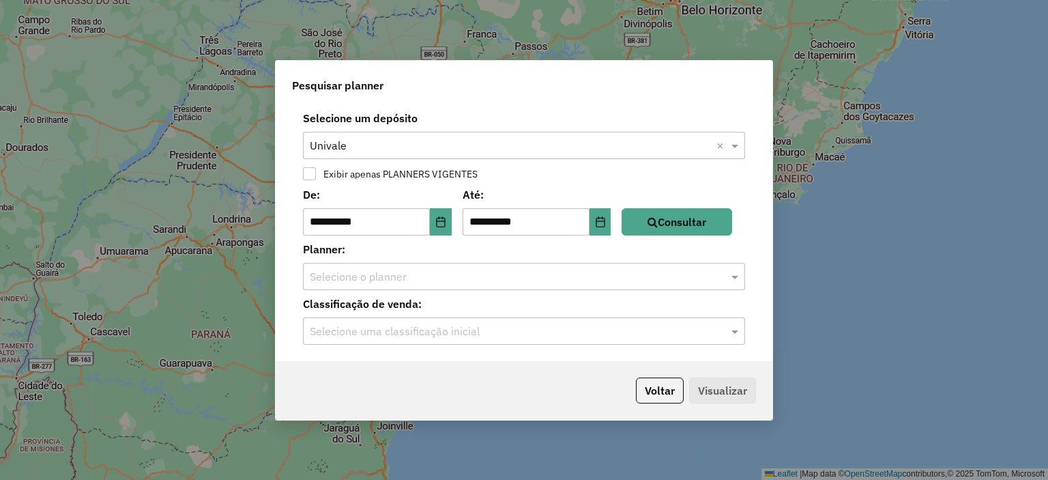
click at [485, 273] on input "text" at bounding box center [510, 277] width 401 height 16
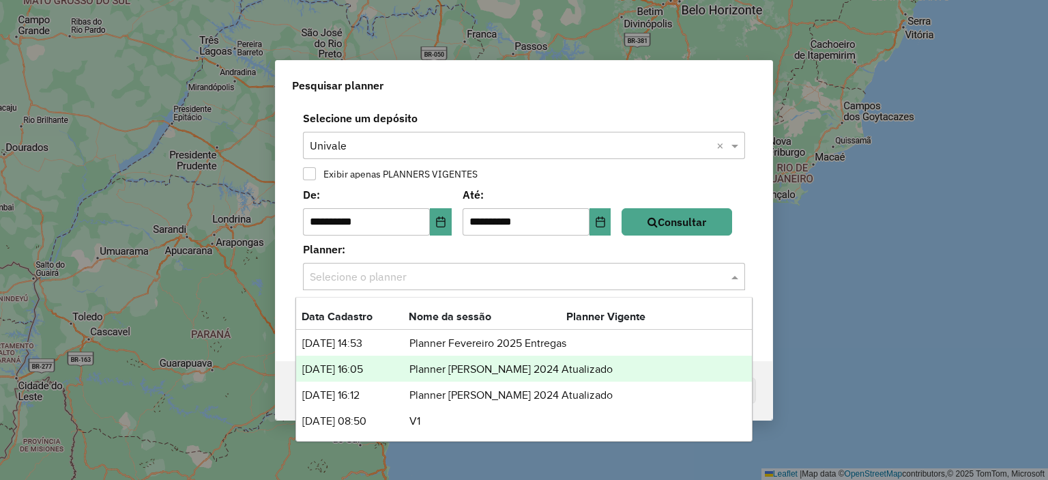
click at [909, 354] on div "**********" at bounding box center [524, 240] width 1048 height 480
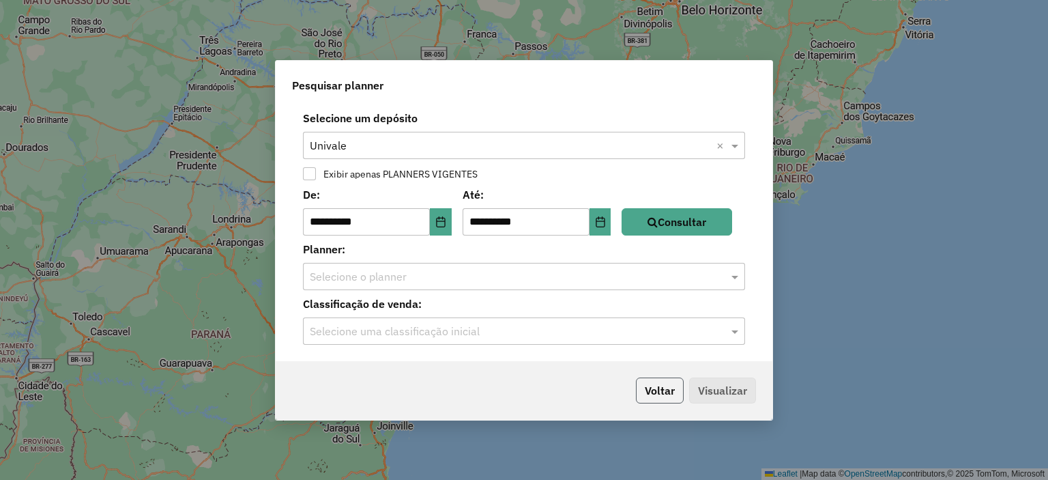
click at [663, 388] on button "Voltar" at bounding box center [660, 390] width 48 height 26
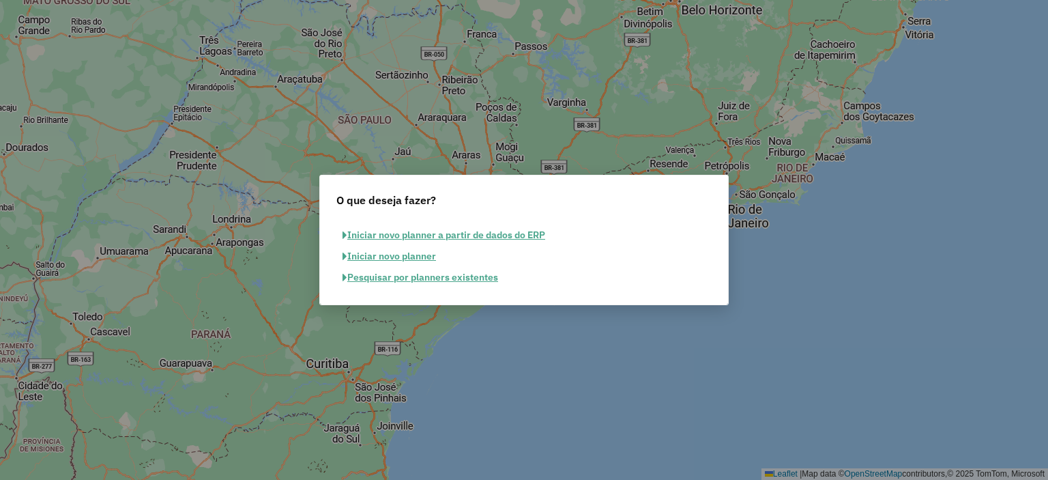
click at [396, 257] on button "Iniciar novo planner" at bounding box center [389, 256] width 106 height 21
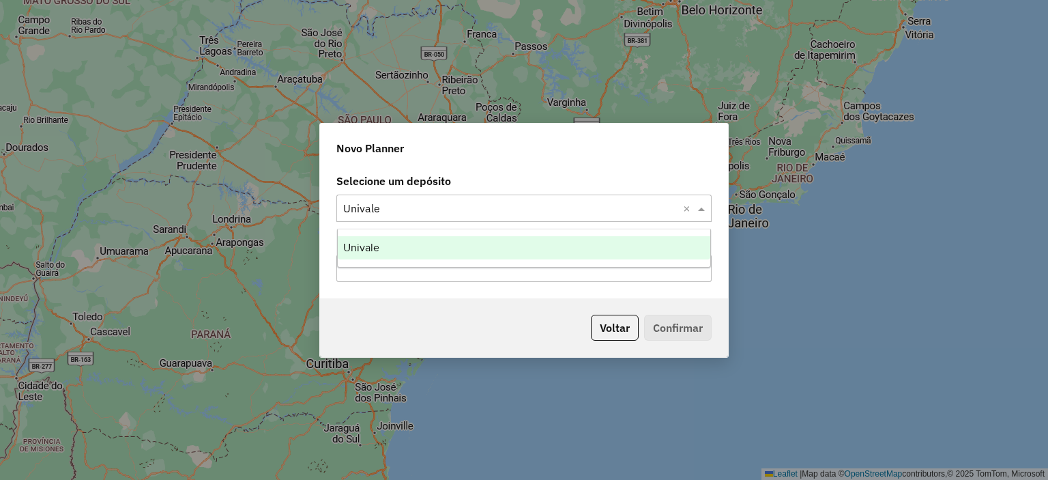
click at [388, 210] on input "text" at bounding box center [510, 209] width 334 height 16
click at [382, 244] on div "Univale" at bounding box center [524, 247] width 373 height 23
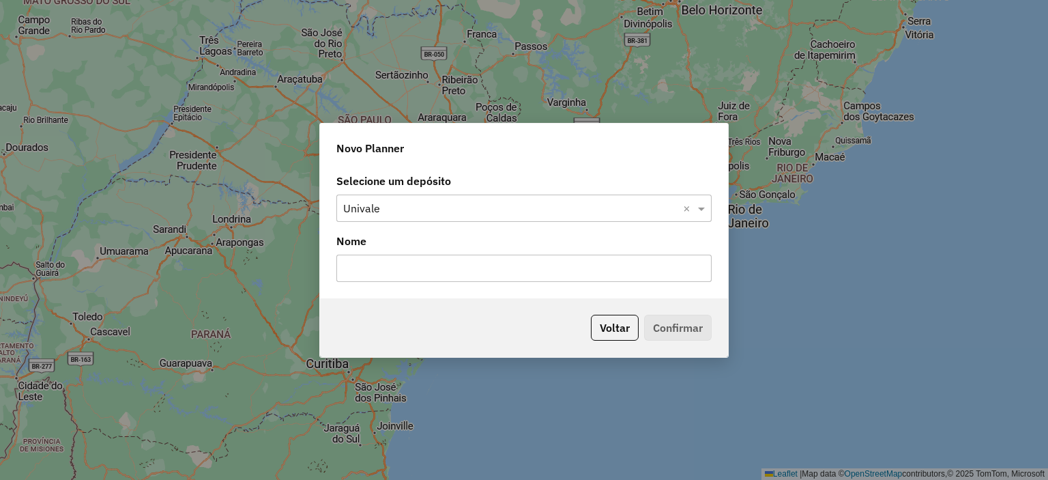
click at [343, 270] on input "text" at bounding box center [523, 268] width 375 height 27
type input "**********"
click at [663, 326] on button "Confirmar" at bounding box center [678, 328] width 68 height 26
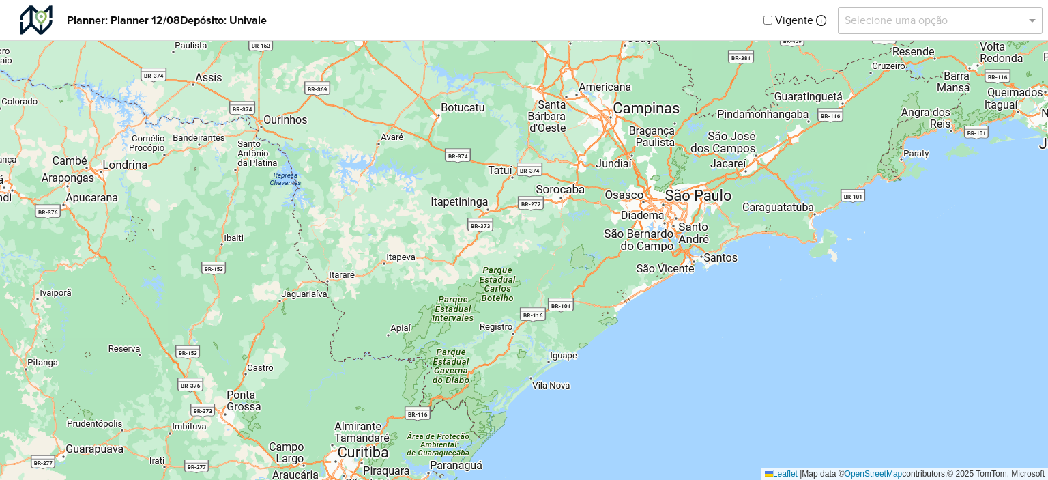
click at [865, 23] on input "text" at bounding box center [927, 20] width 164 height 16
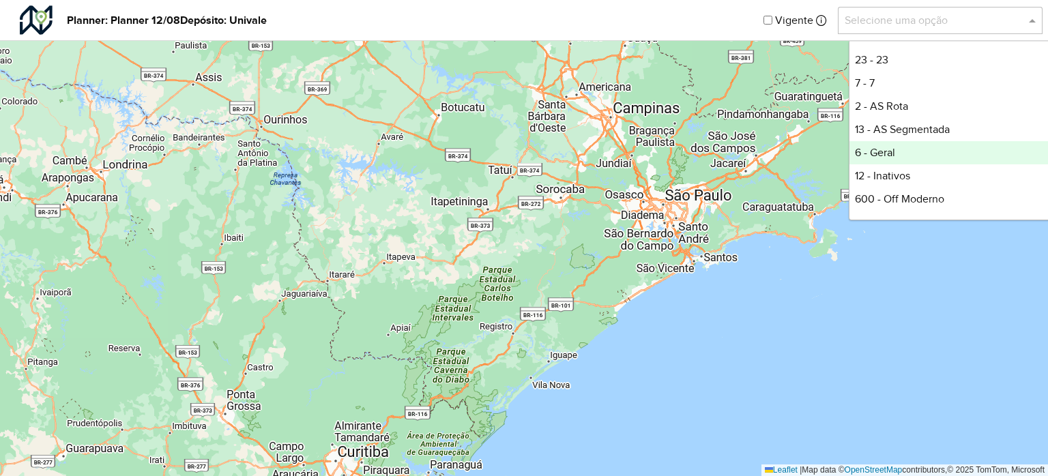
click at [900, 154] on div "6 - Geral" at bounding box center [951, 152] width 203 height 23
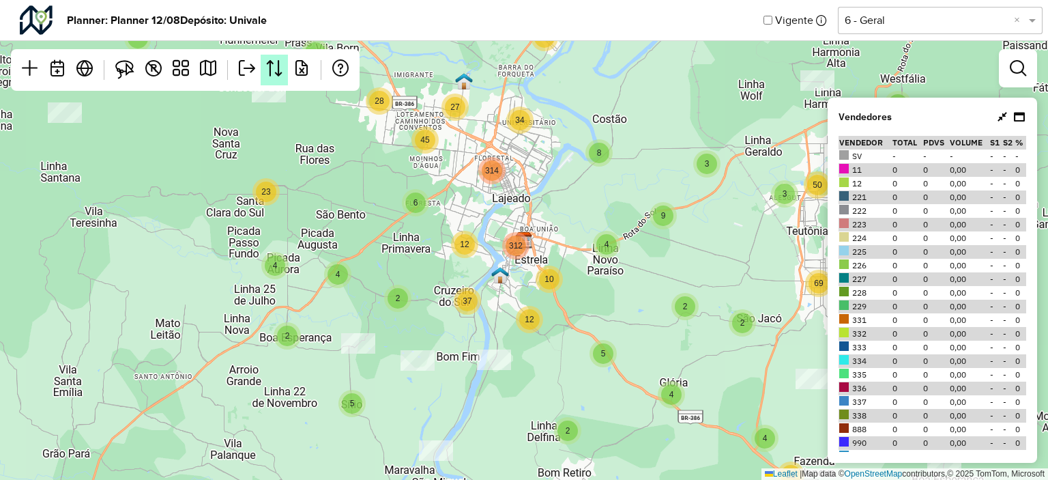
click at [274, 76] on link at bounding box center [274, 70] width 27 height 31
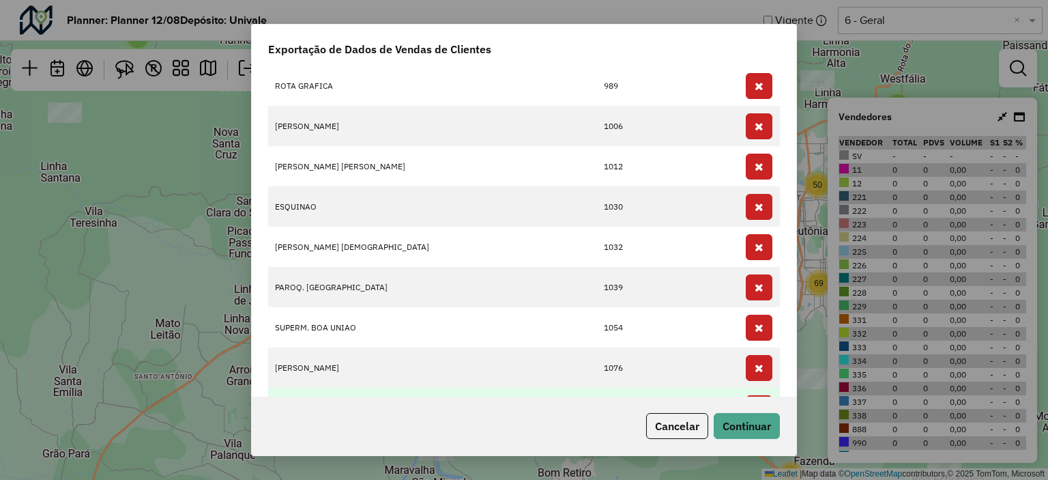
scroll to position [1092, 0]
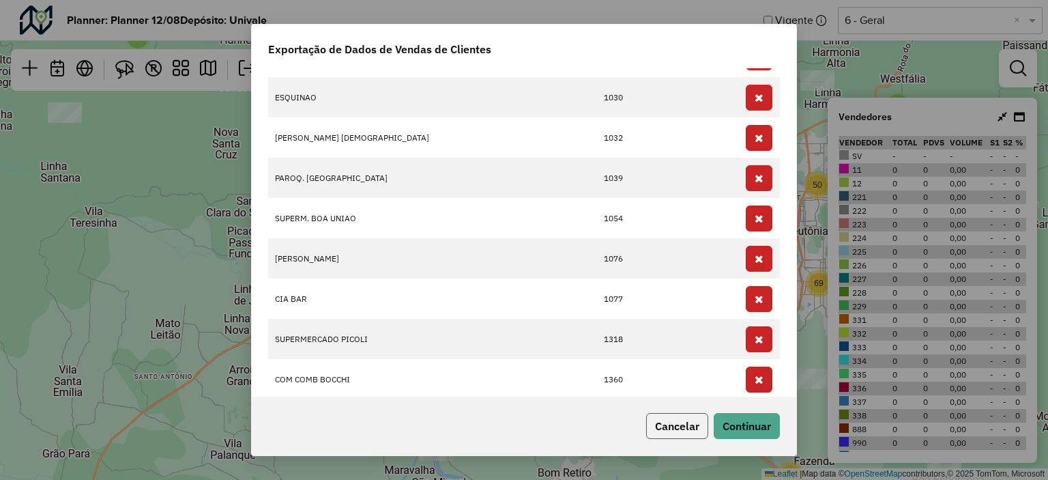
click at [677, 423] on button "Cancelar" at bounding box center [677, 426] width 62 height 26
